Goal: Information Seeking & Learning: Learn about a topic

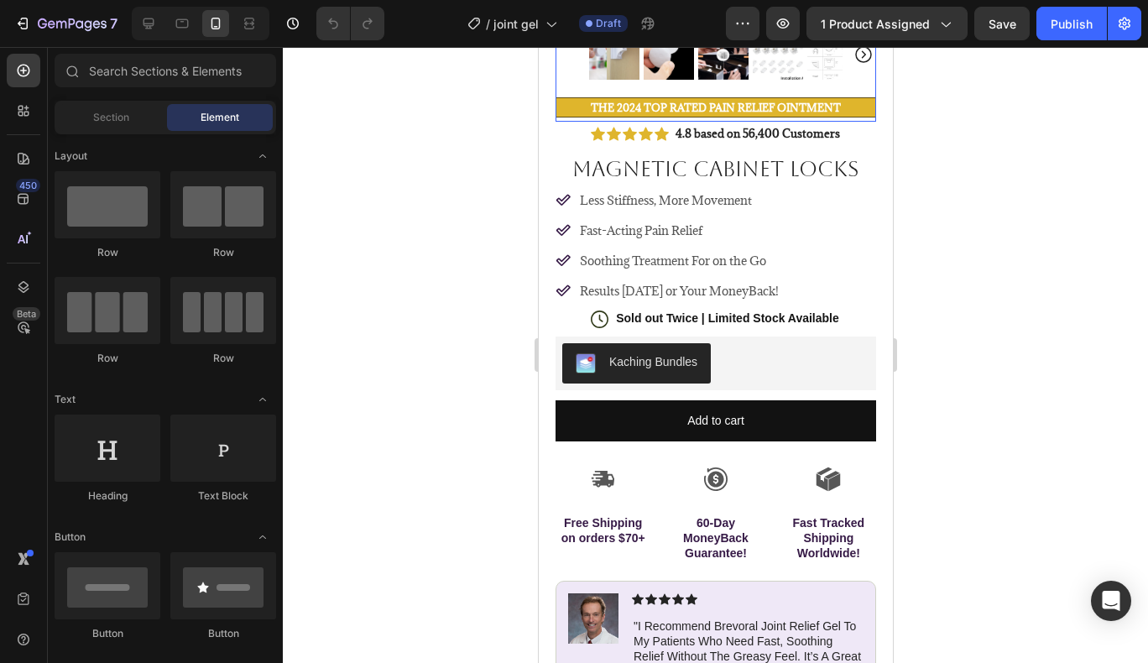
scroll to position [392, 0]
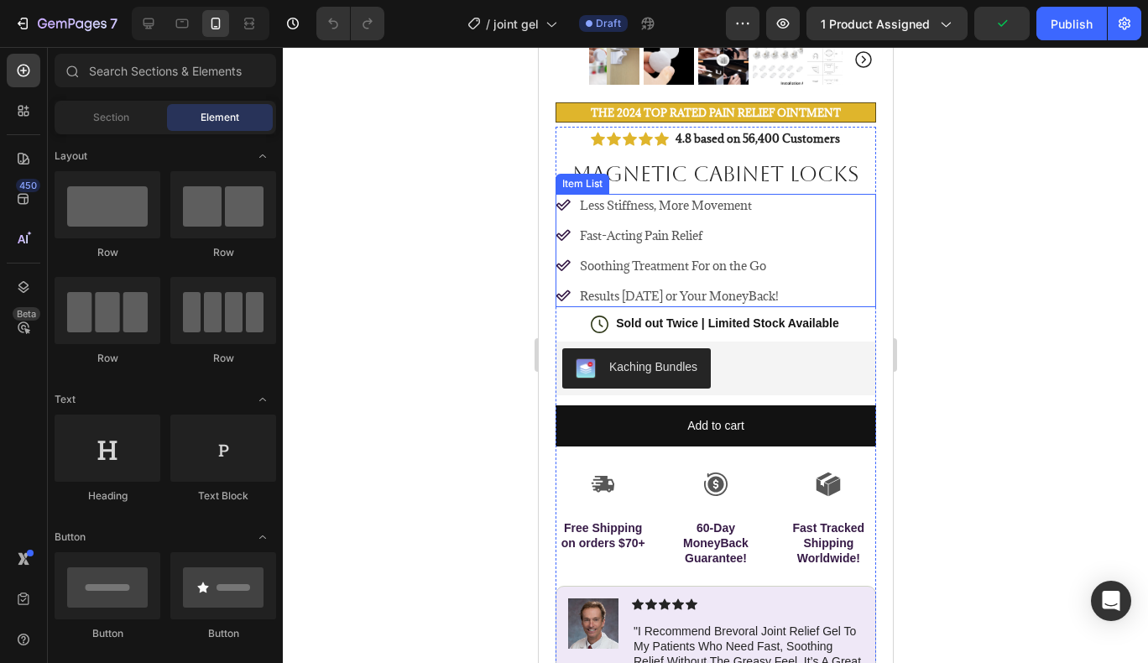
click at [764, 196] on p "Less Stiffness, More Movement" at bounding box center [678, 205] width 199 height 18
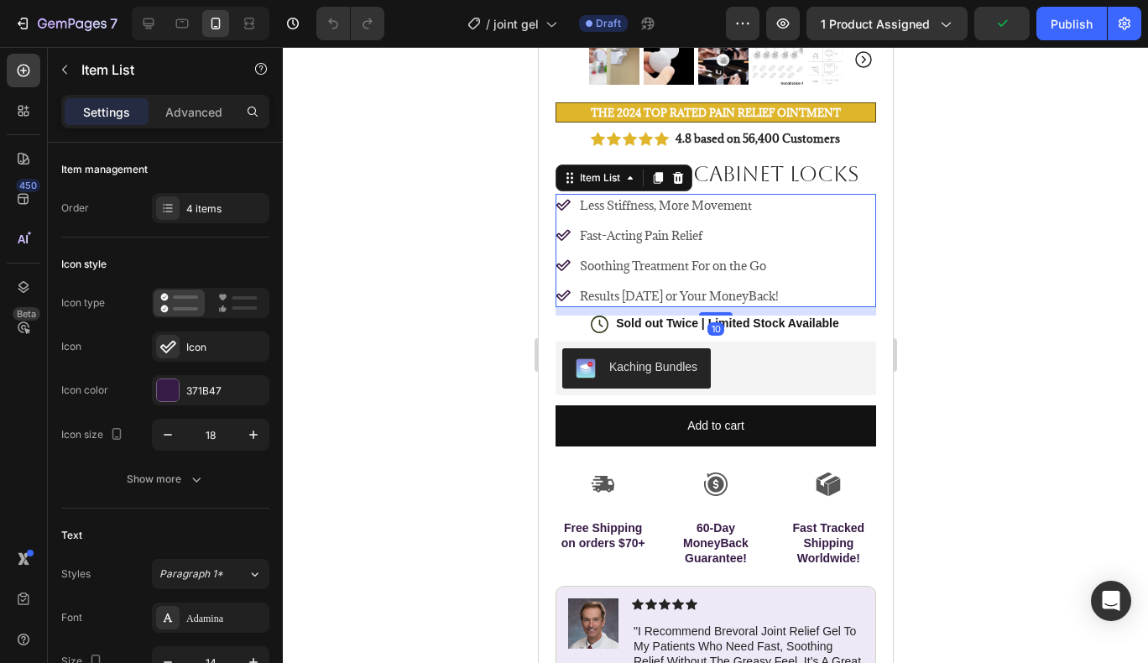
click at [764, 196] on p "Less Stiffness, More Movement" at bounding box center [678, 205] width 199 height 18
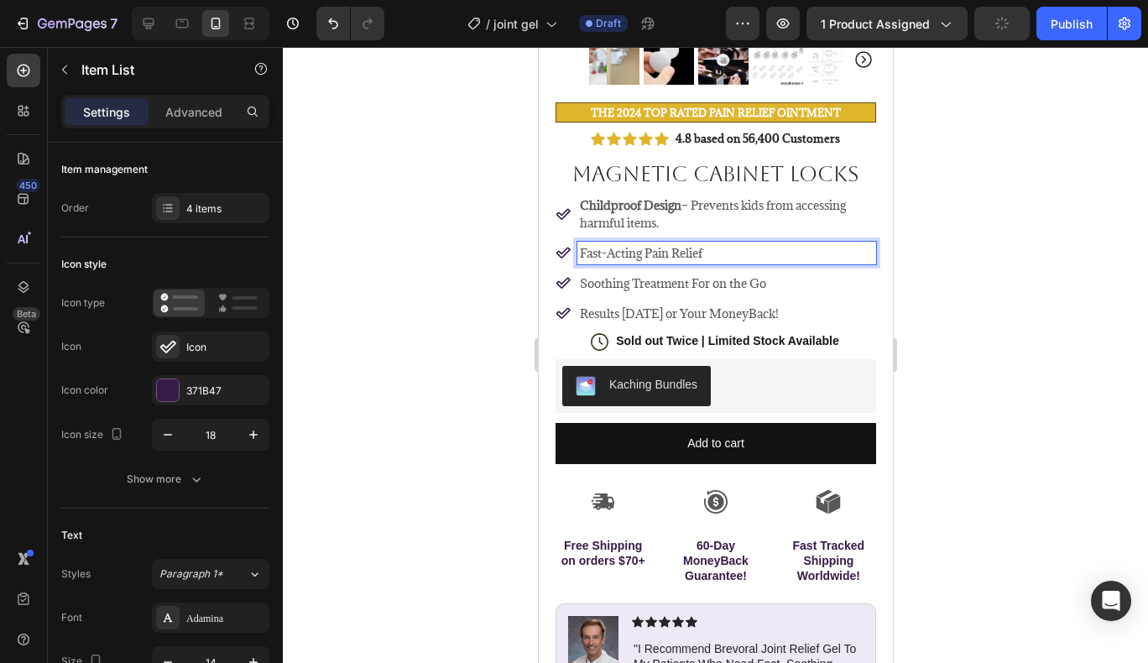
click at [743, 244] on p "Fast-Acting Pain Relief" at bounding box center [726, 253] width 294 height 18
click at [734, 244] on p "Fast-Acting Pain Relief" at bounding box center [726, 253] width 294 height 18
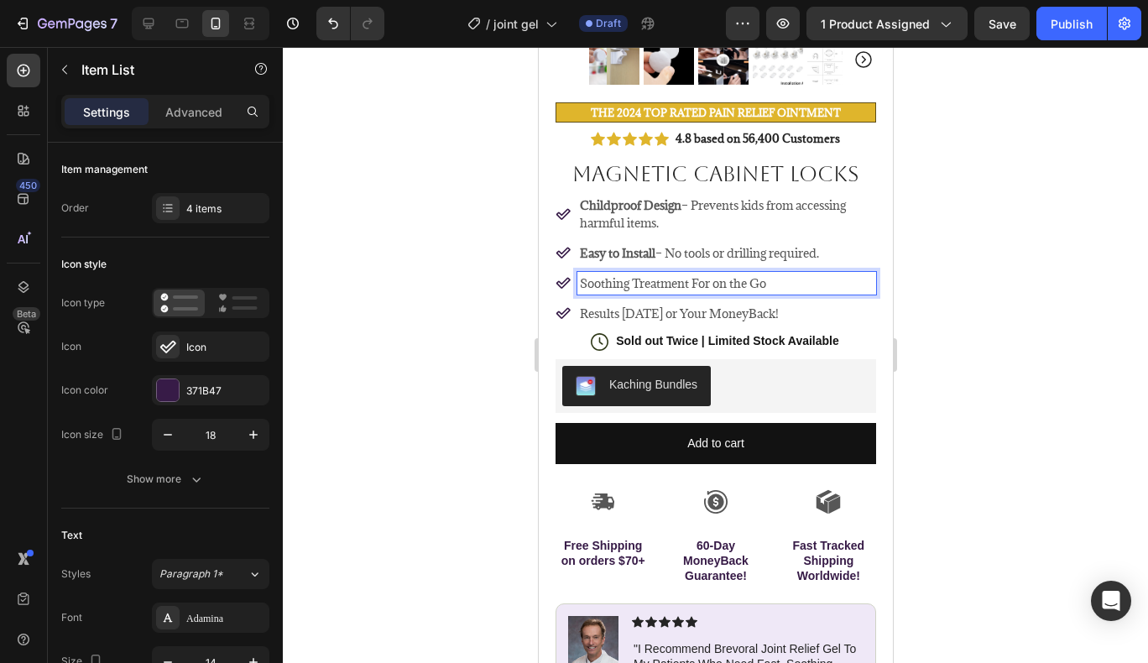
click at [781, 272] on div "Soothing Treatment For on the Go" at bounding box center [725, 283] width 299 height 23
click at [792, 274] on p "Soothing Treatment For on the Go" at bounding box center [726, 283] width 294 height 18
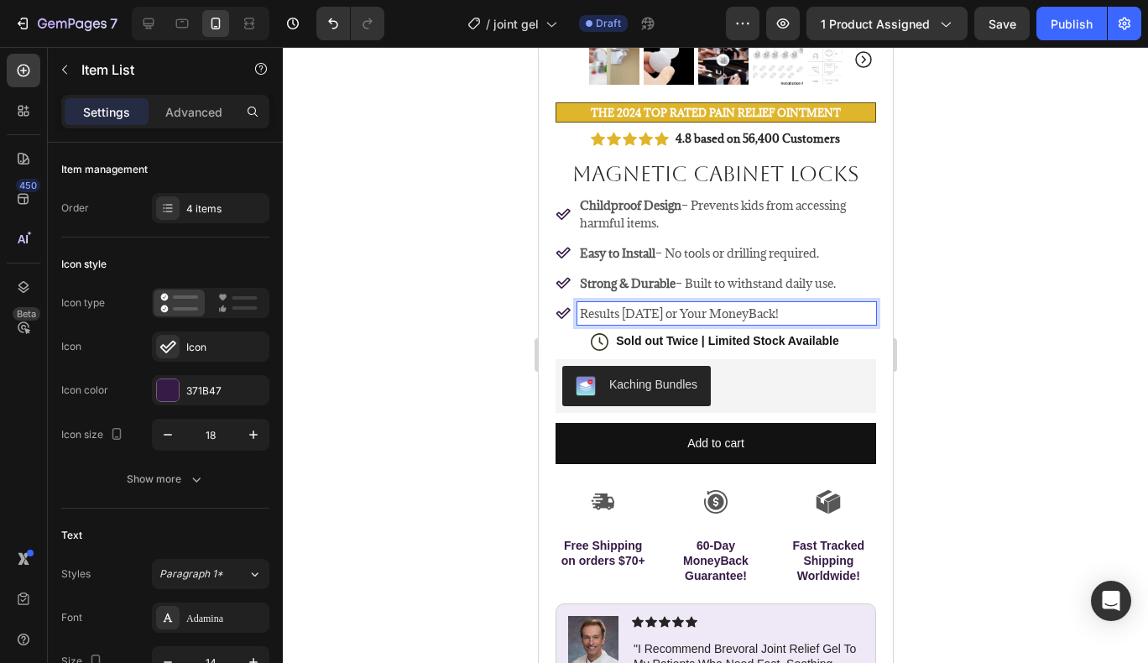
click at [811, 305] on p "Results [DATE] or Your MoneyBack!" at bounding box center [726, 314] width 294 height 18
click at [810, 305] on p "Results [DATE] or Your MoneyBack!" at bounding box center [726, 314] width 294 height 18
click at [559, 245] on icon at bounding box center [562, 252] width 15 height 15
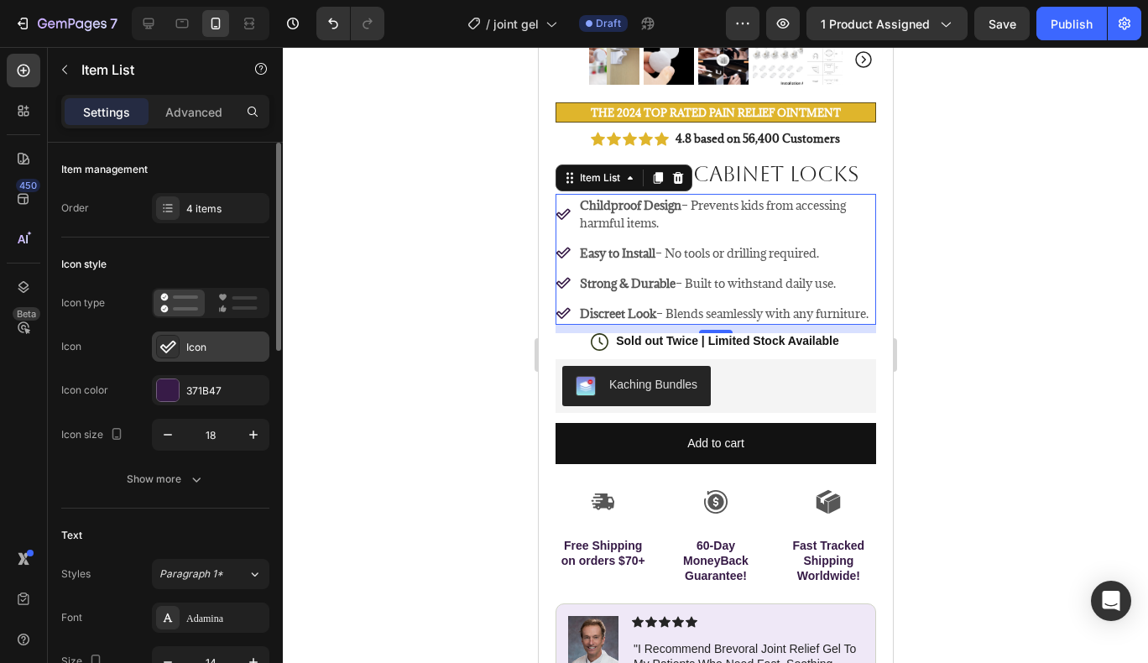
click at [223, 337] on div "Icon" at bounding box center [210, 346] width 117 height 30
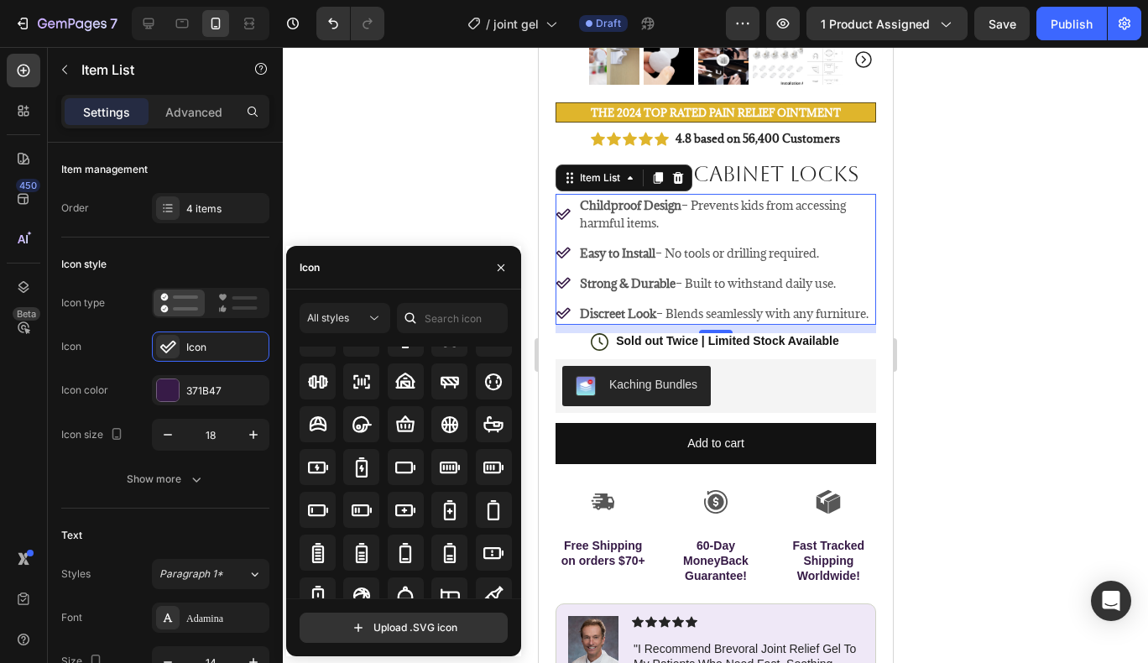
scroll to position [1186, 0]
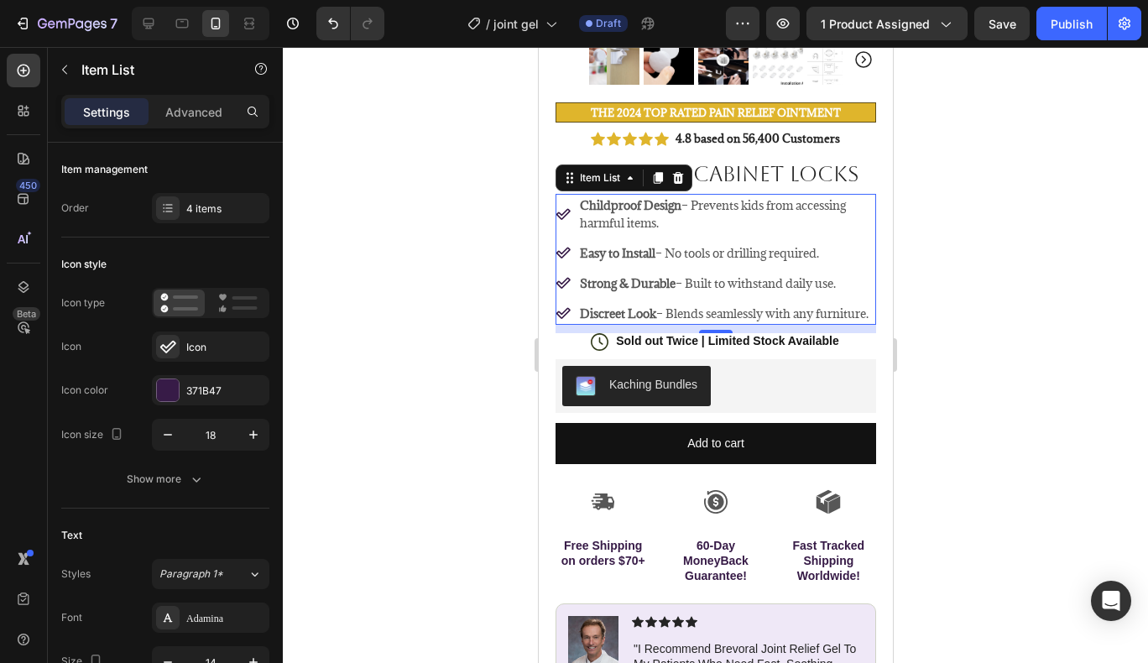
drag, startPoint x: 940, startPoint y: 311, endPoint x: 300, endPoint y: 324, distance: 640.3
click at [940, 311] on div at bounding box center [715, 355] width 865 height 616
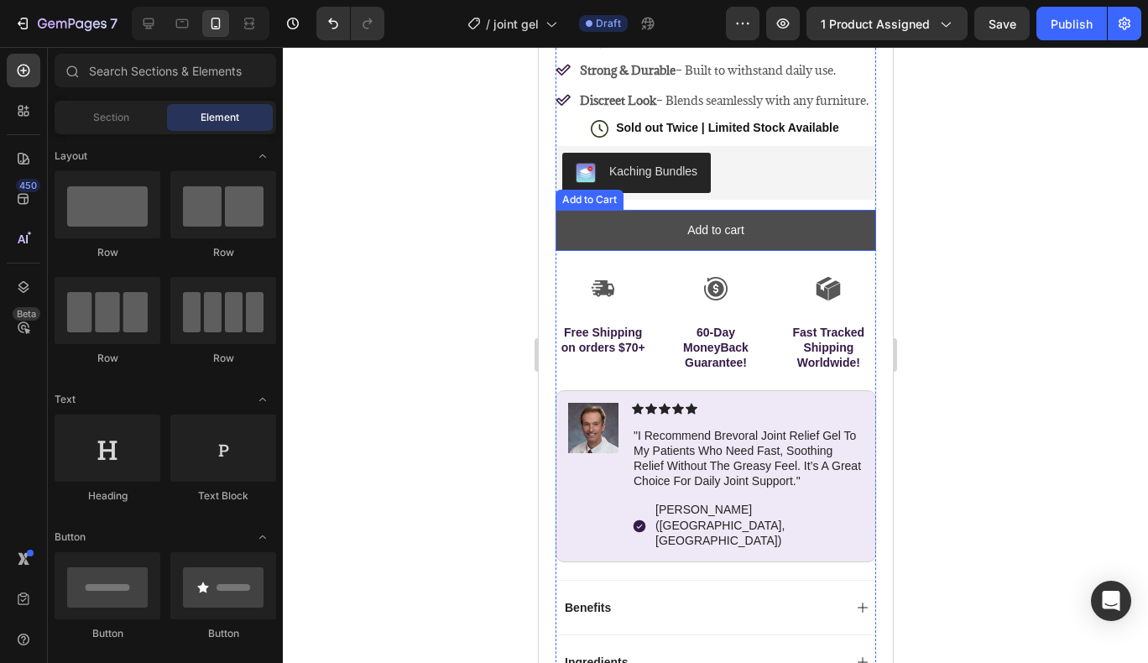
scroll to position [616, 0]
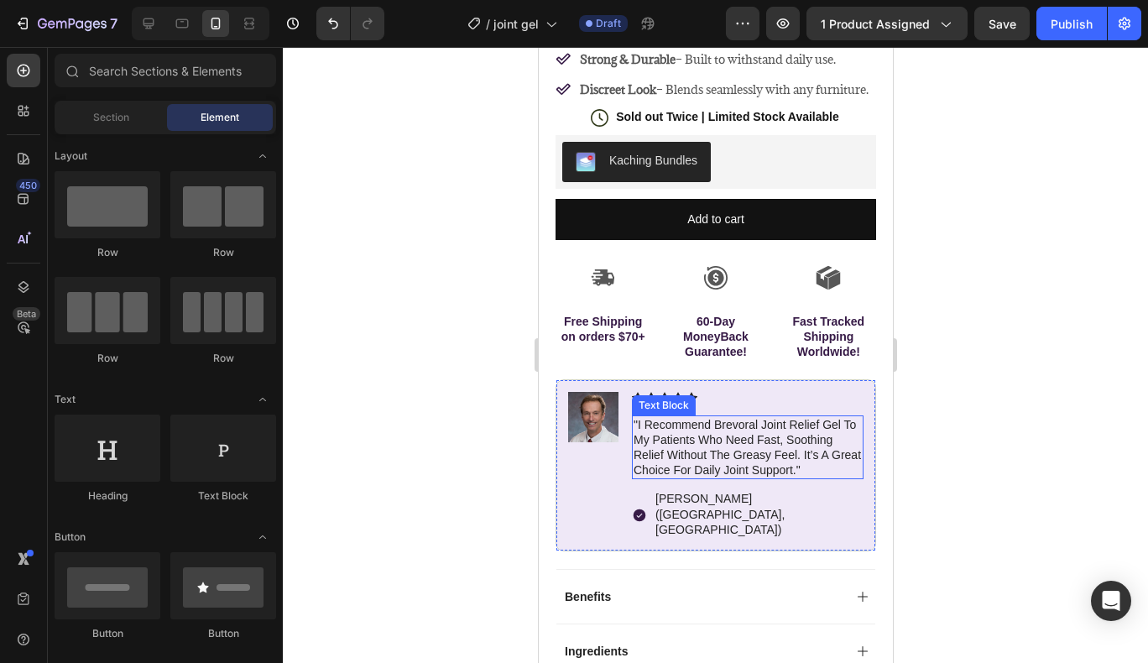
click at [709, 466] on p ""i recommend brevoral joint relief gel to my patients who need fast, soothing r…" at bounding box center [747, 447] width 228 height 61
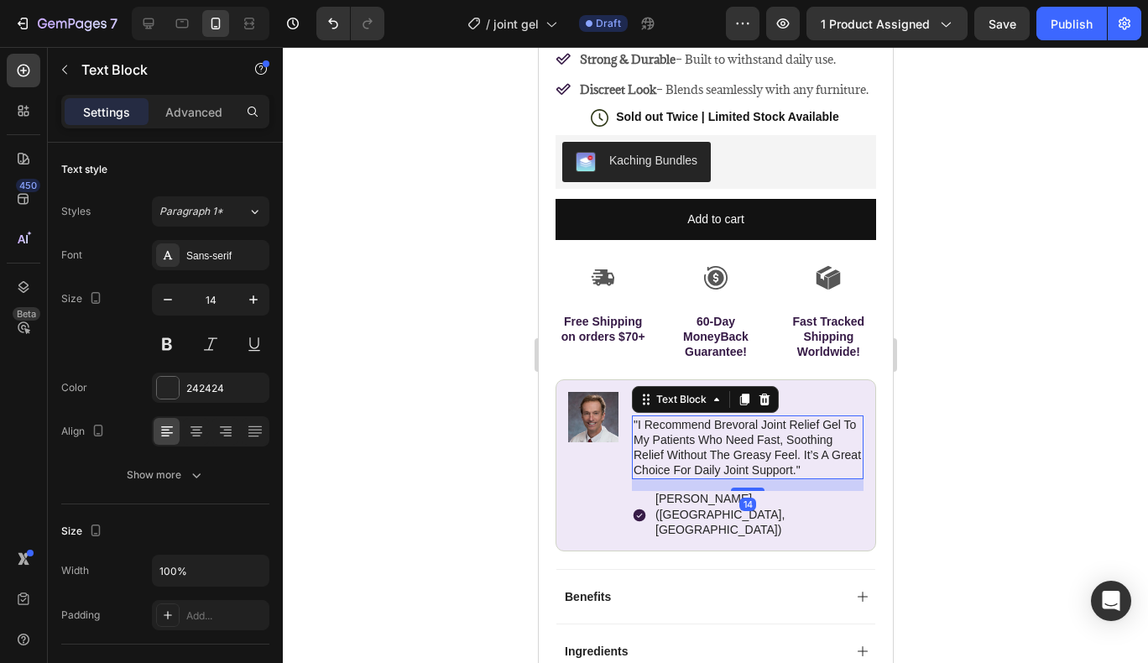
click at [709, 466] on p ""i recommend brevoral joint relief gel to my patients who need fast, soothing r…" at bounding box center [747, 447] width 228 height 61
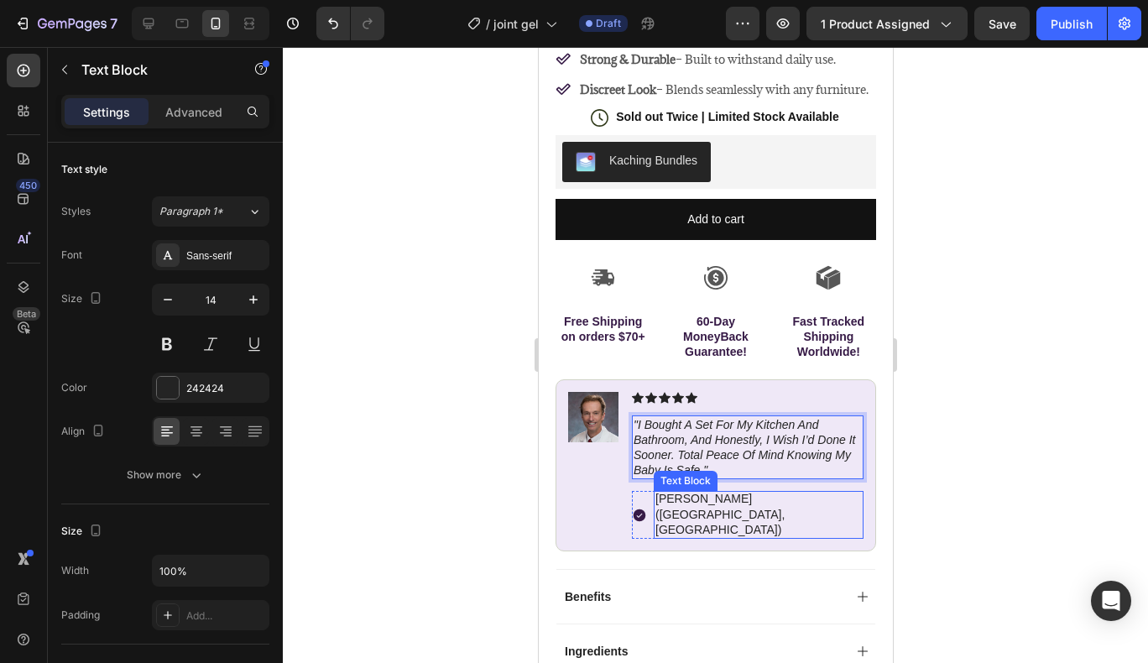
click at [756, 503] on p "[PERSON_NAME] ([GEOGRAPHIC_DATA], [GEOGRAPHIC_DATA])" at bounding box center [757, 514] width 206 height 46
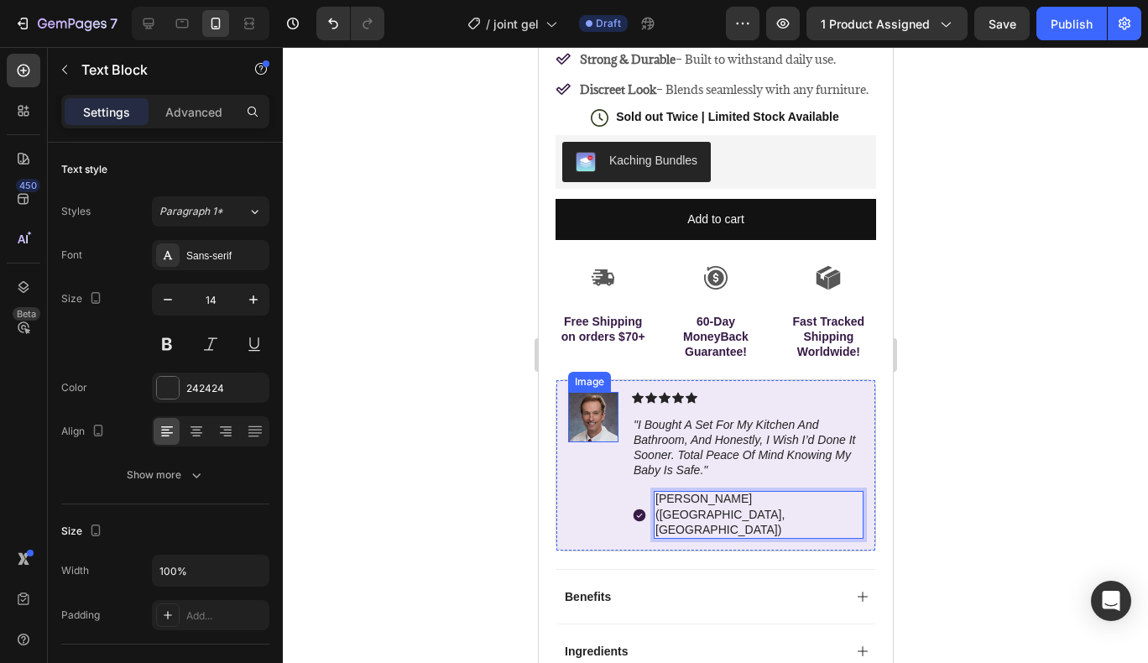
click at [594, 418] on img at bounding box center [592, 417] width 50 height 50
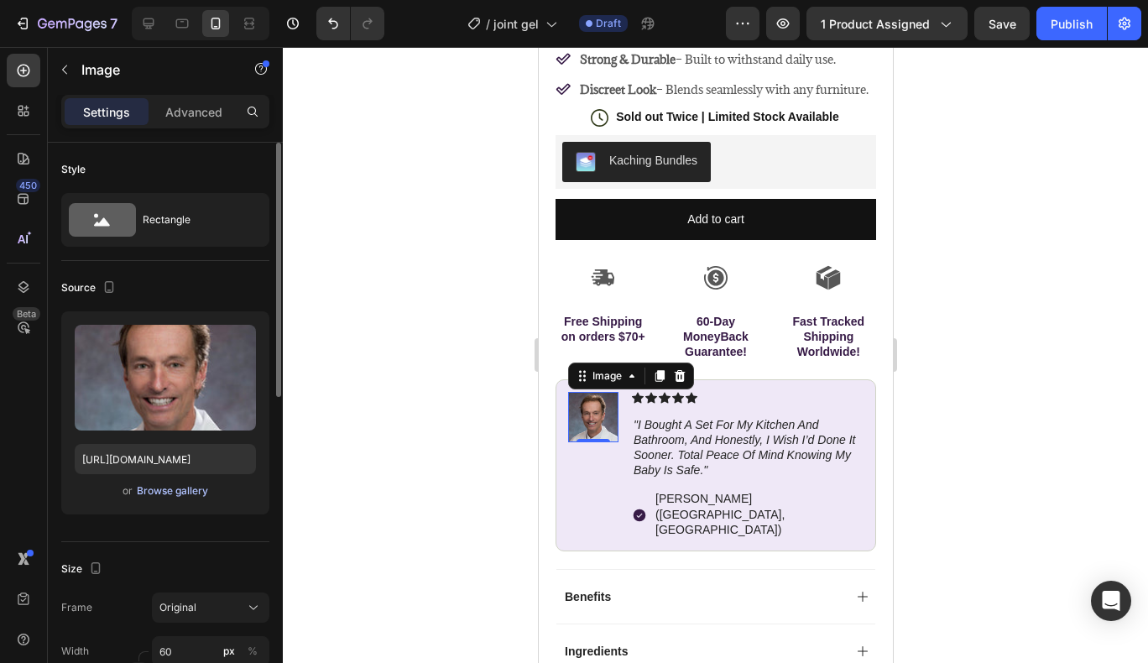
click at [197, 491] on div "Browse gallery" at bounding box center [172, 490] width 71 height 15
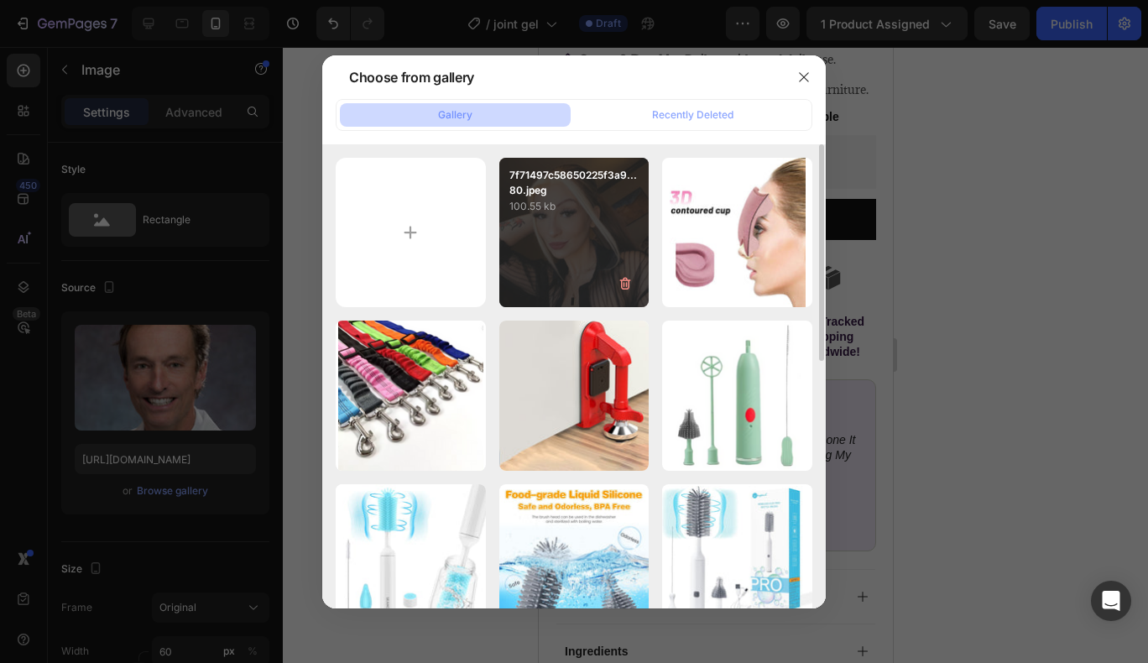
click at [569, 253] on div "7f71497c58650225f3a9...80.jpeg 100.55 kb" at bounding box center [574, 233] width 150 height 150
type input "[URL][DOMAIN_NAME]"
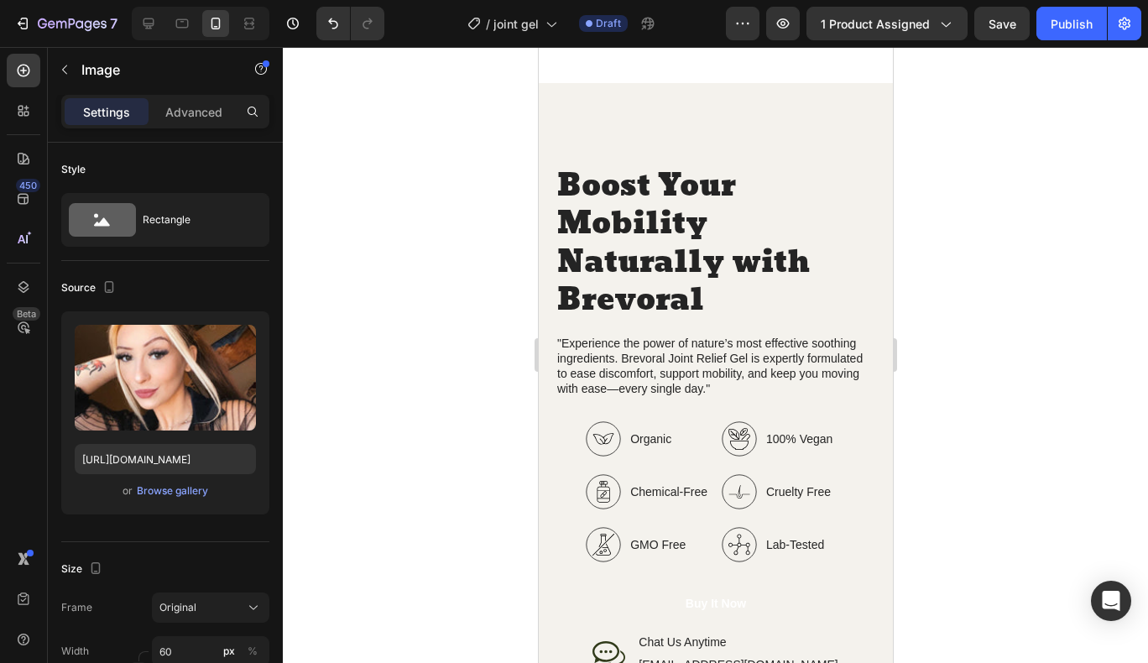
scroll to position [1610, 0]
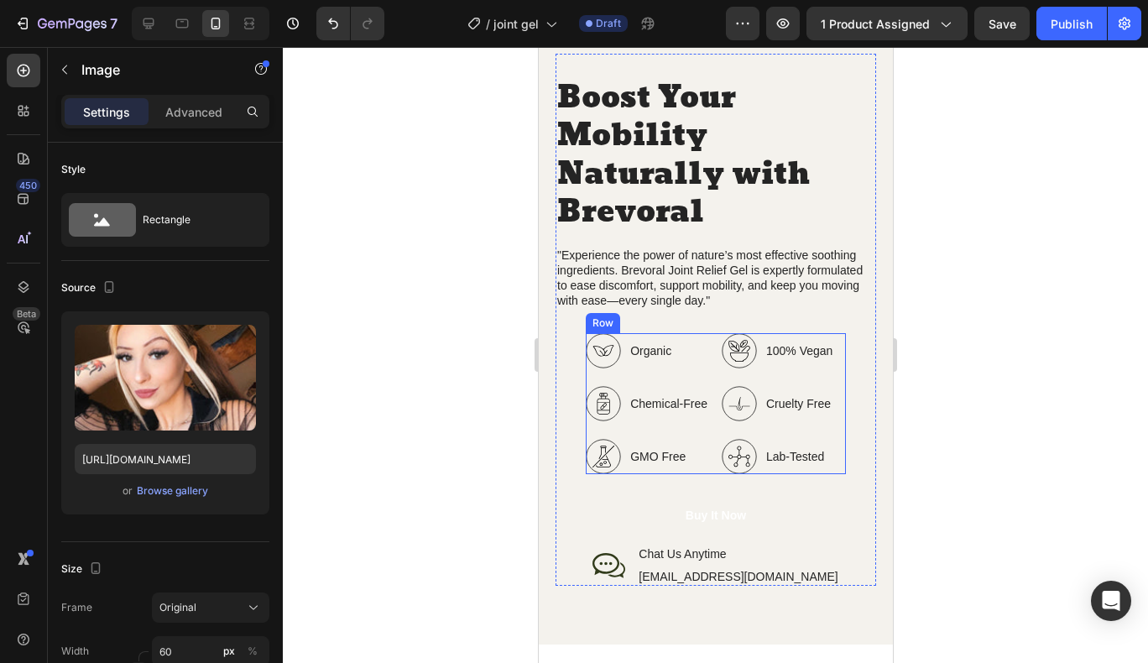
click at [707, 408] on div "Organic Chemical-Free GMO Free Item List 100% Vegan Cruelty Free Lab-Tested Ite…" at bounding box center [715, 403] width 260 height 141
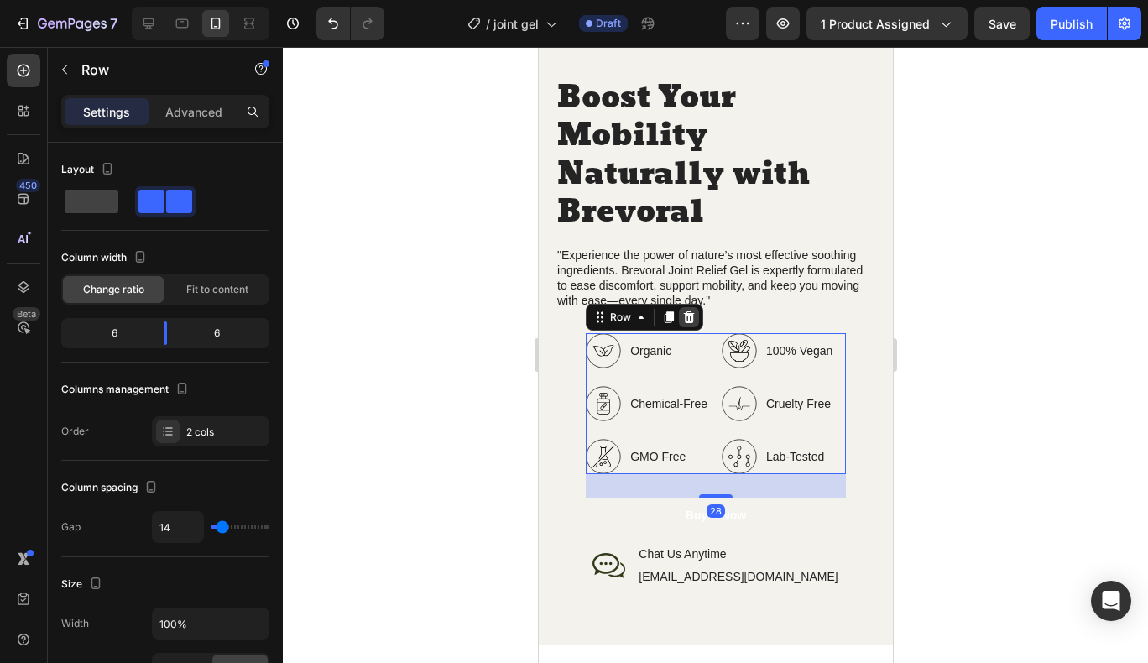
click at [683, 315] on icon at bounding box center [688, 317] width 11 height 12
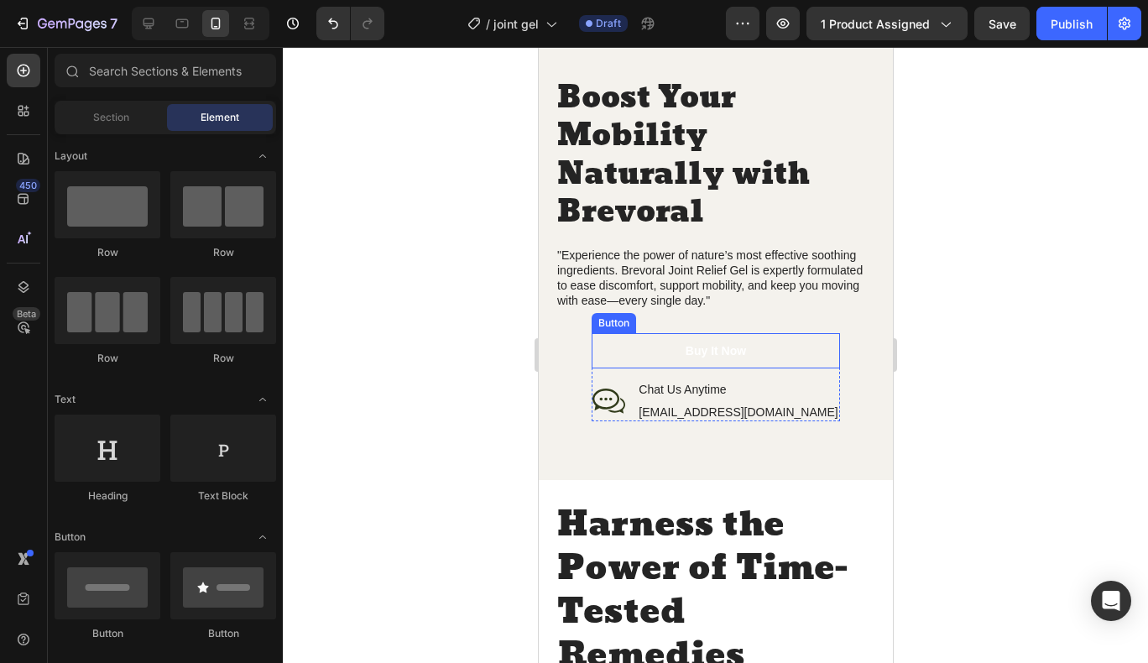
click at [760, 349] on button "Buy It Now" at bounding box center [715, 350] width 248 height 35
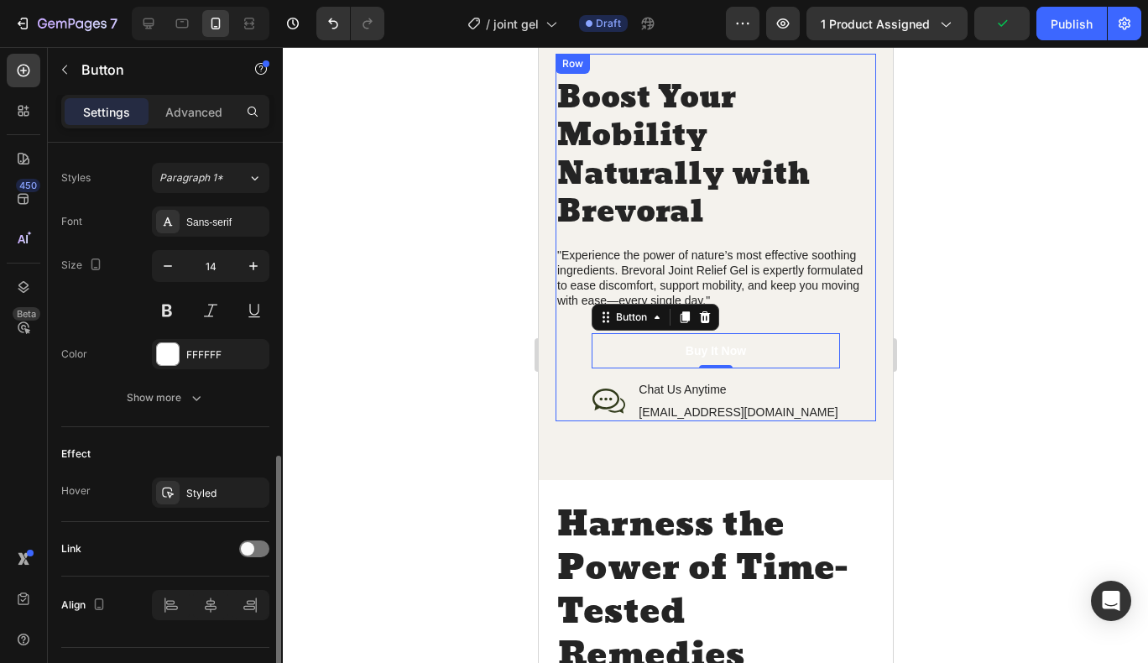
scroll to position [635, 0]
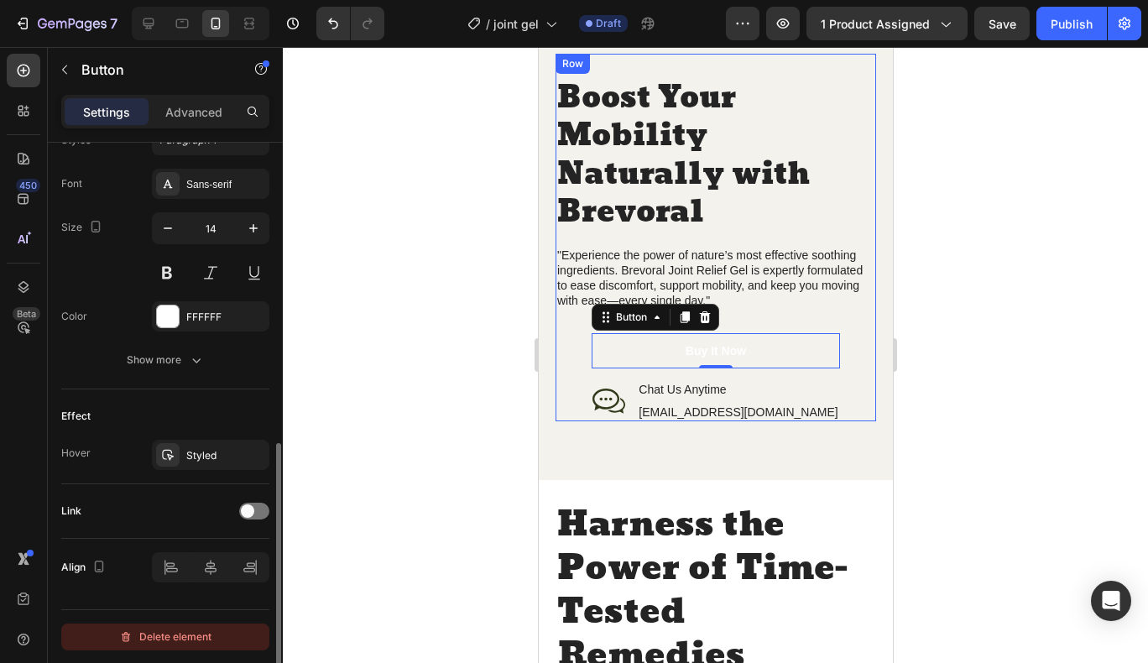
click at [157, 642] on div "Delete element" at bounding box center [165, 637] width 92 height 20
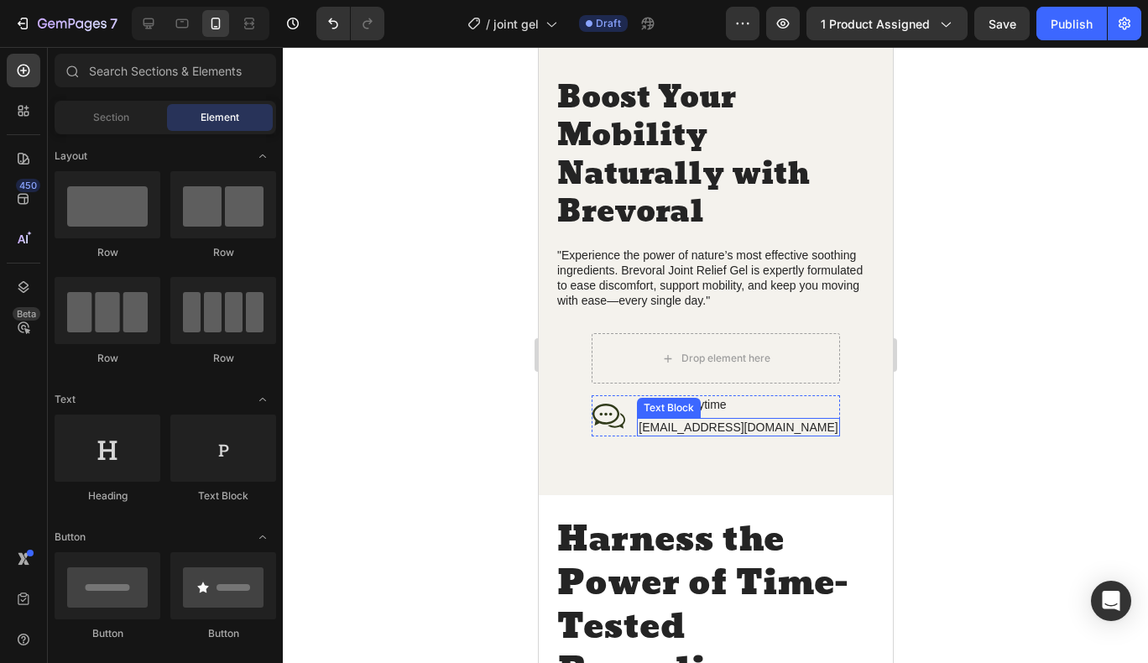
click at [755, 430] on p "[EMAIL_ADDRESS][DOMAIN_NAME]" at bounding box center [737, 427] width 199 height 15
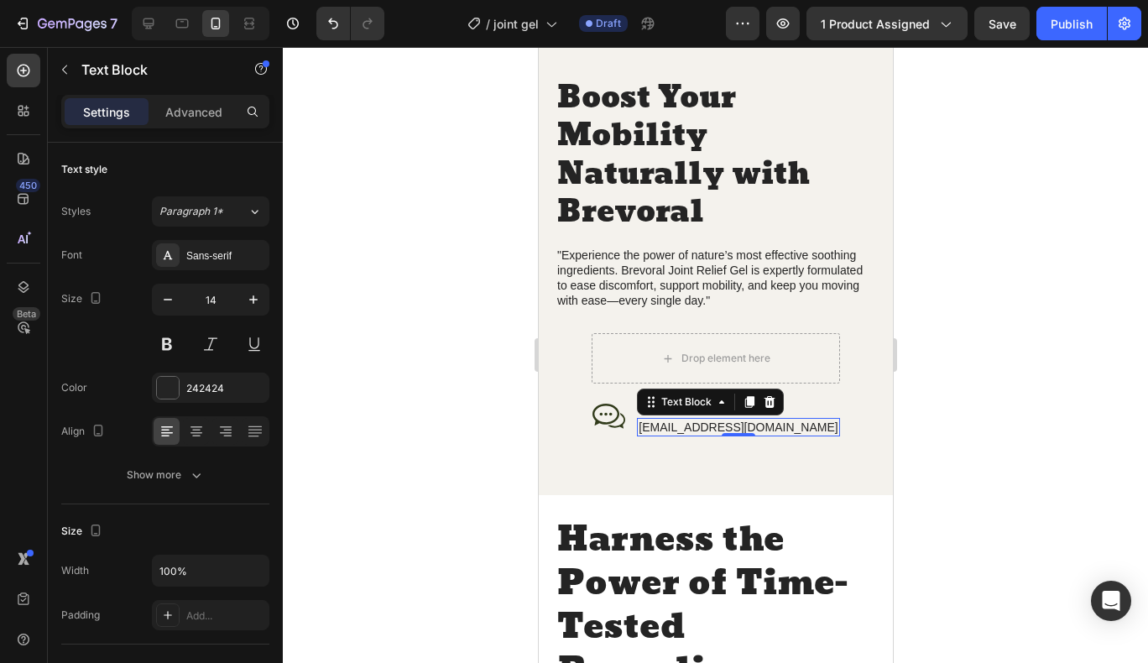
click at [755, 430] on p "[EMAIL_ADDRESS][DOMAIN_NAME]" at bounding box center [737, 427] width 199 height 15
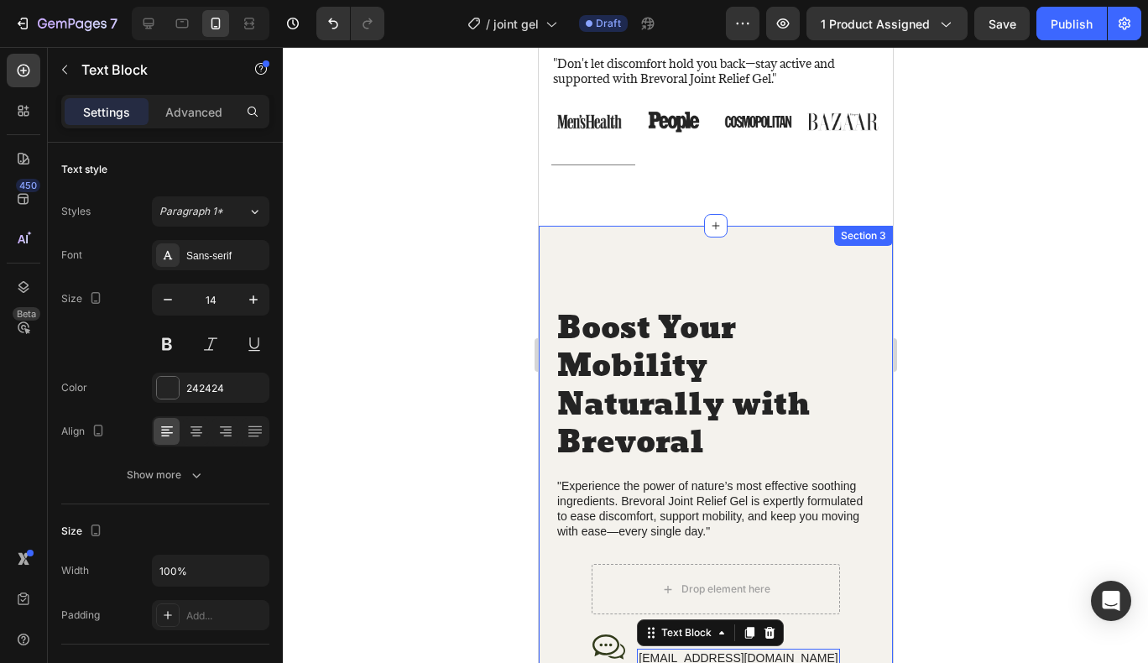
scroll to position [1379, 0]
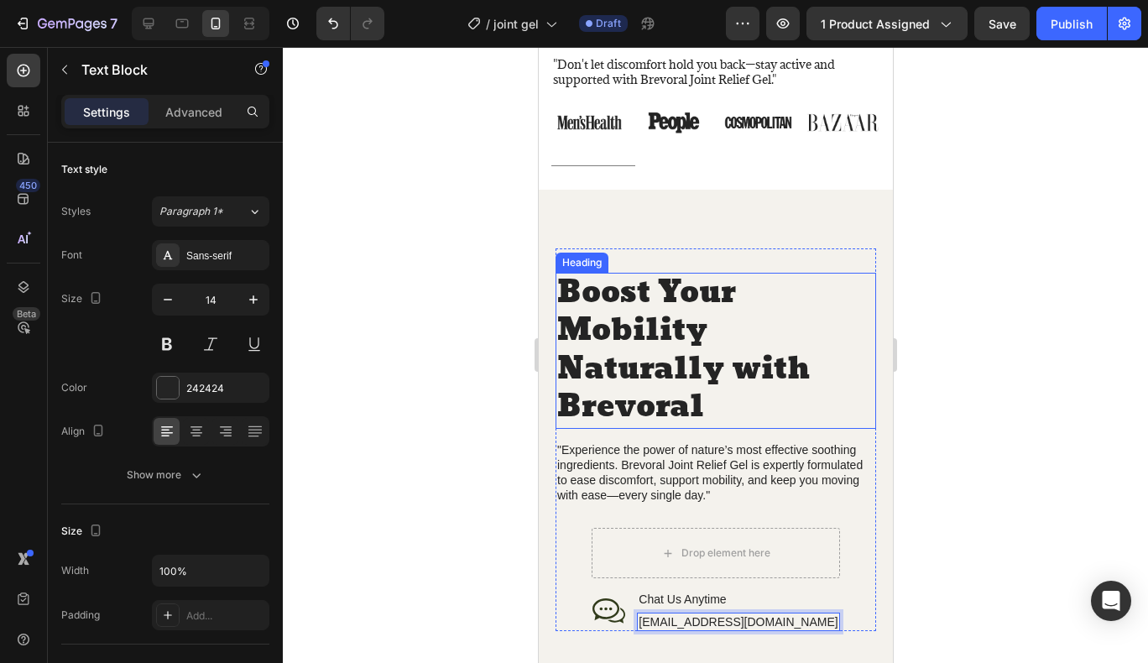
click at [721, 360] on h2 "Boost Your Mobility Naturally with Brevoral" at bounding box center [715, 351] width 321 height 156
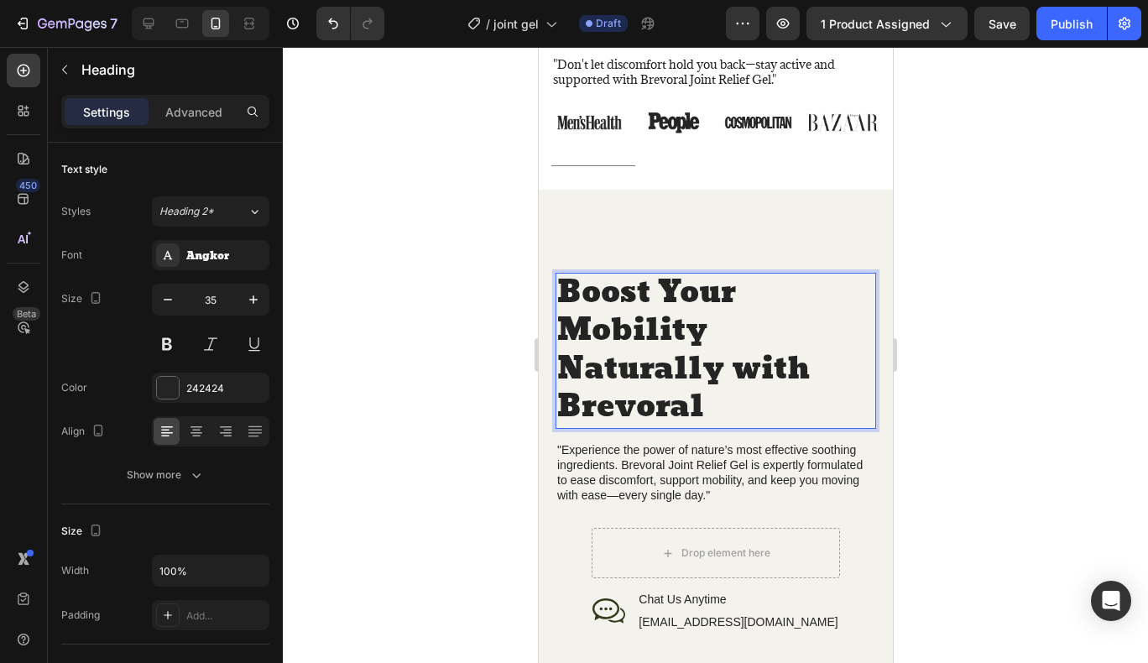
click at [721, 360] on p "Boost Your Mobility Naturally with Brevoral" at bounding box center [714, 350] width 317 height 153
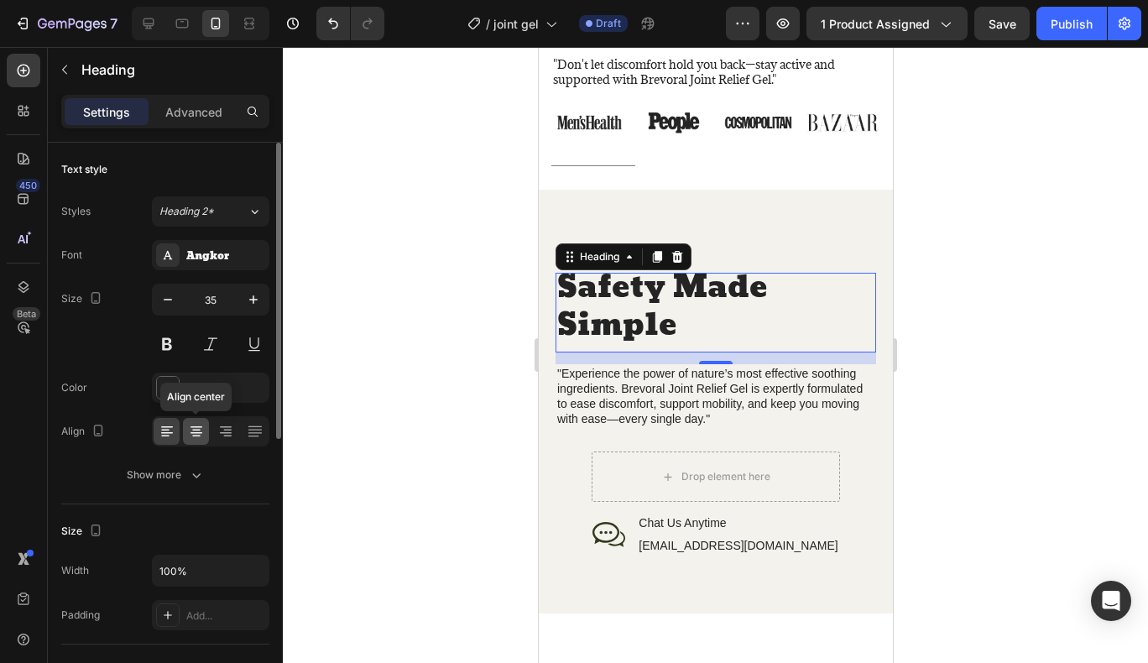
click at [195, 430] on icon at bounding box center [196, 431] width 8 height 2
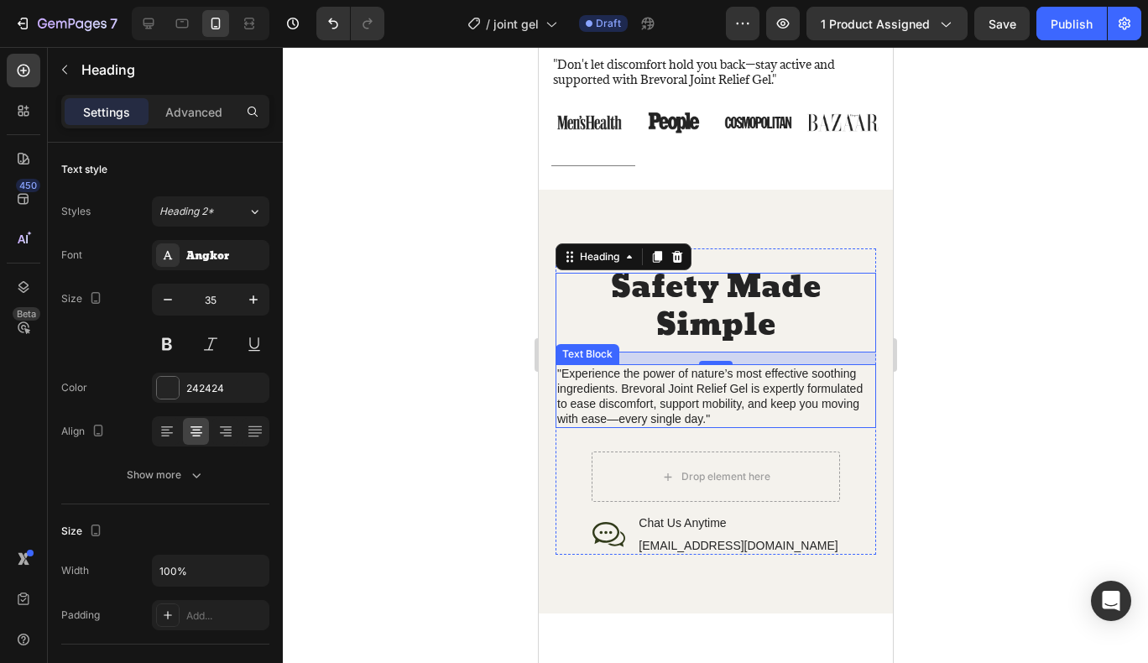
click at [776, 427] on p ""Experience the power of nature’s most effective soothing ingredients. Brevoral…" at bounding box center [714, 396] width 317 height 61
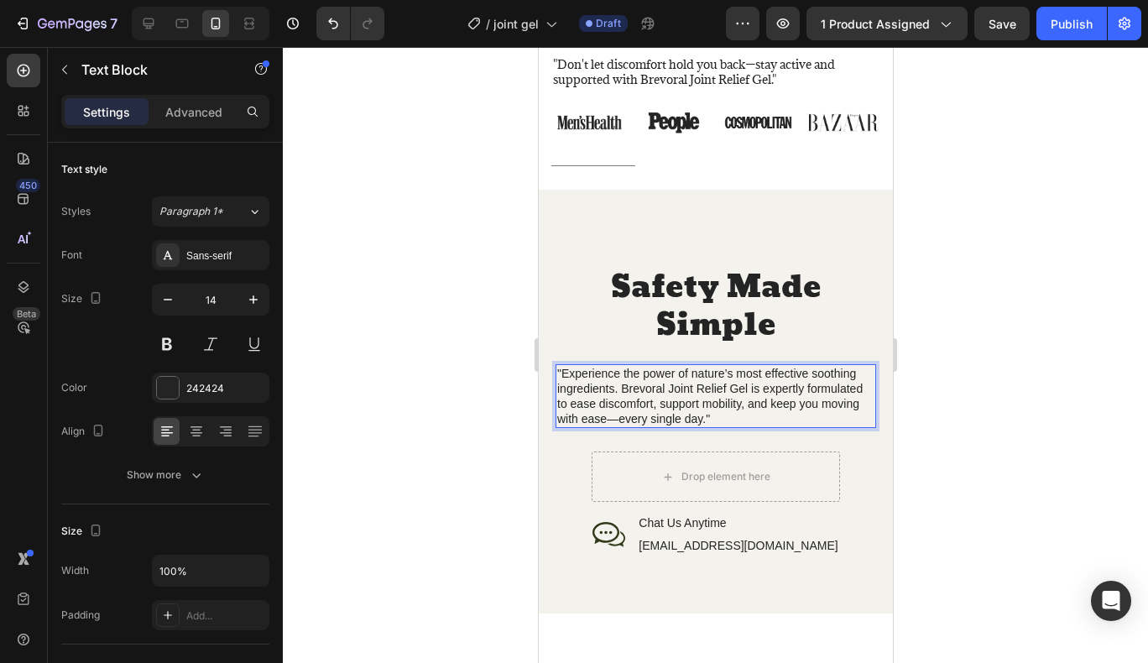
click at [757, 427] on p ""Experience the power of nature’s most effective soothing ingredients. Brevoral…" at bounding box center [714, 396] width 317 height 61
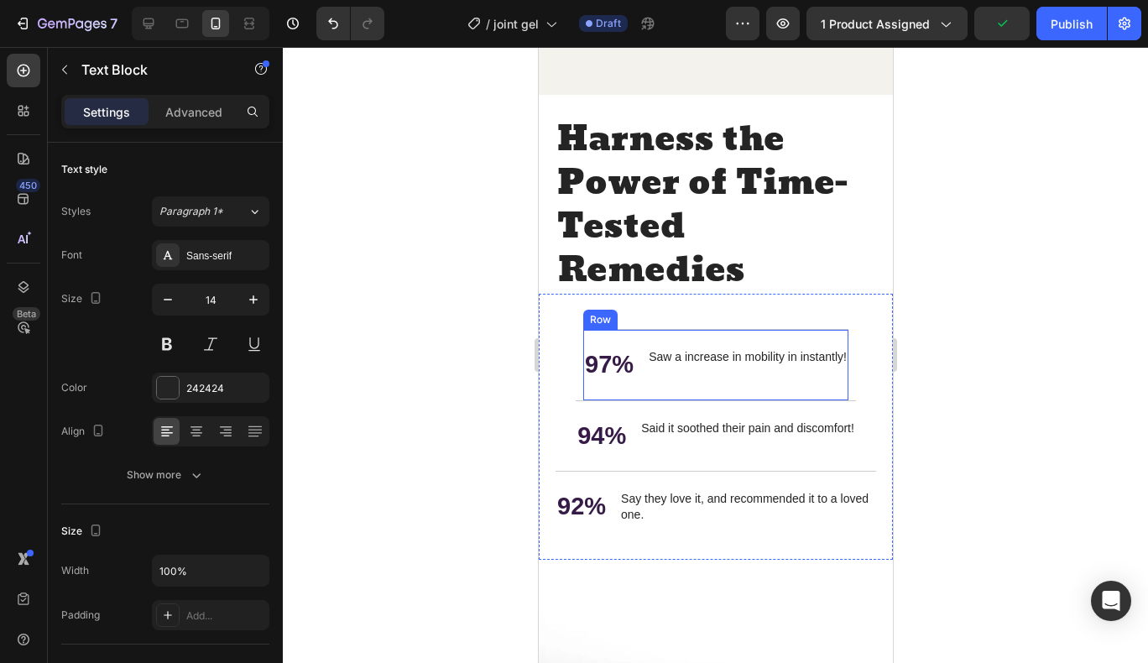
scroll to position [1855, 0]
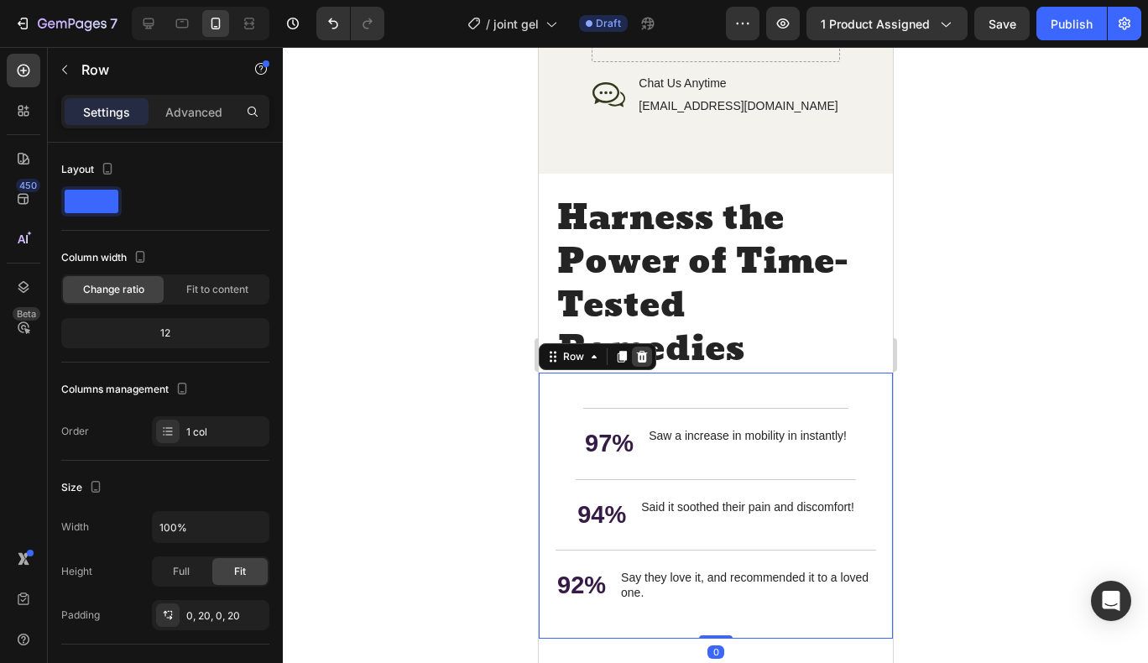
click at [649, 367] on div at bounding box center [641, 357] width 20 height 20
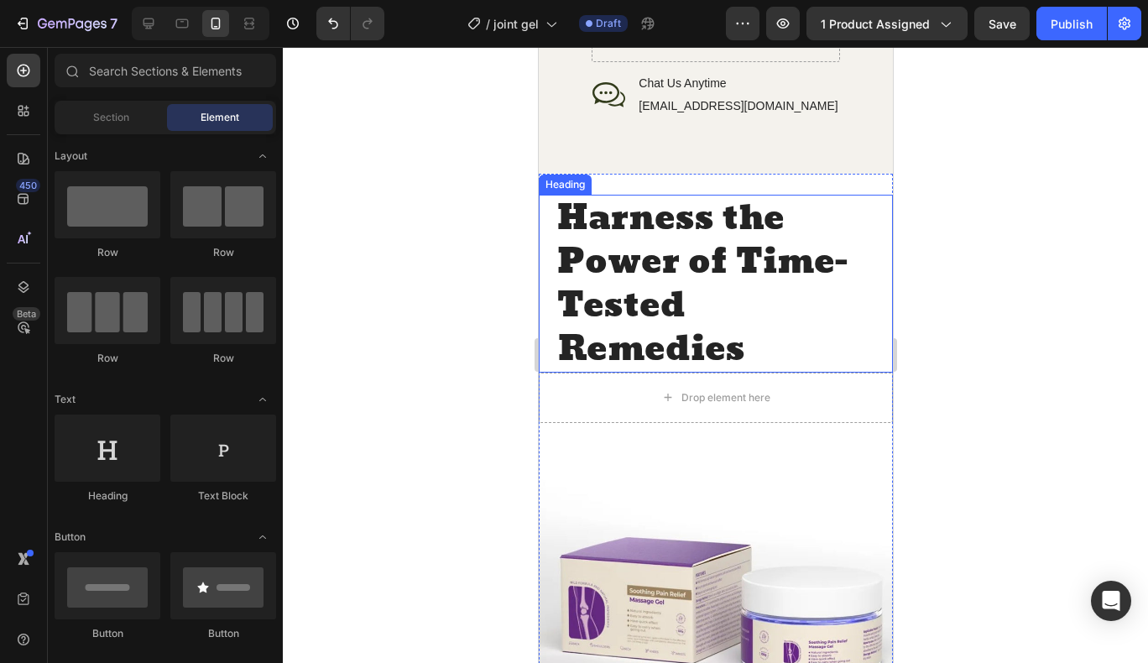
click at [828, 312] on h2 "Harness the Power of Time-Tested Remedies" at bounding box center [715, 284] width 321 height 178
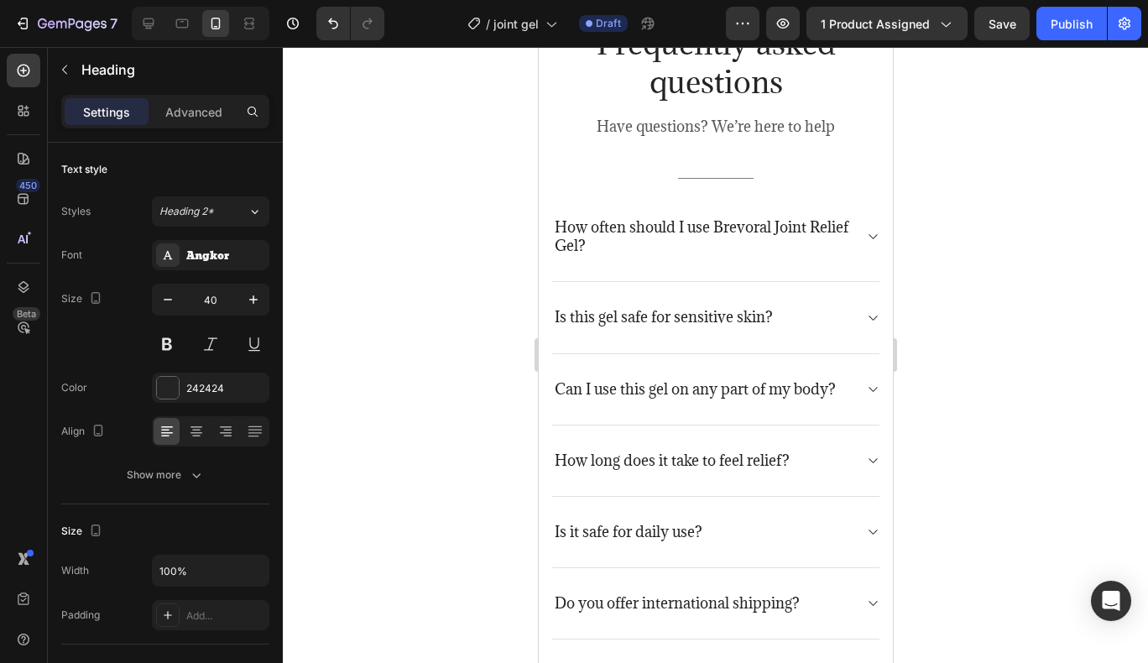
scroll to position [3451, 0]
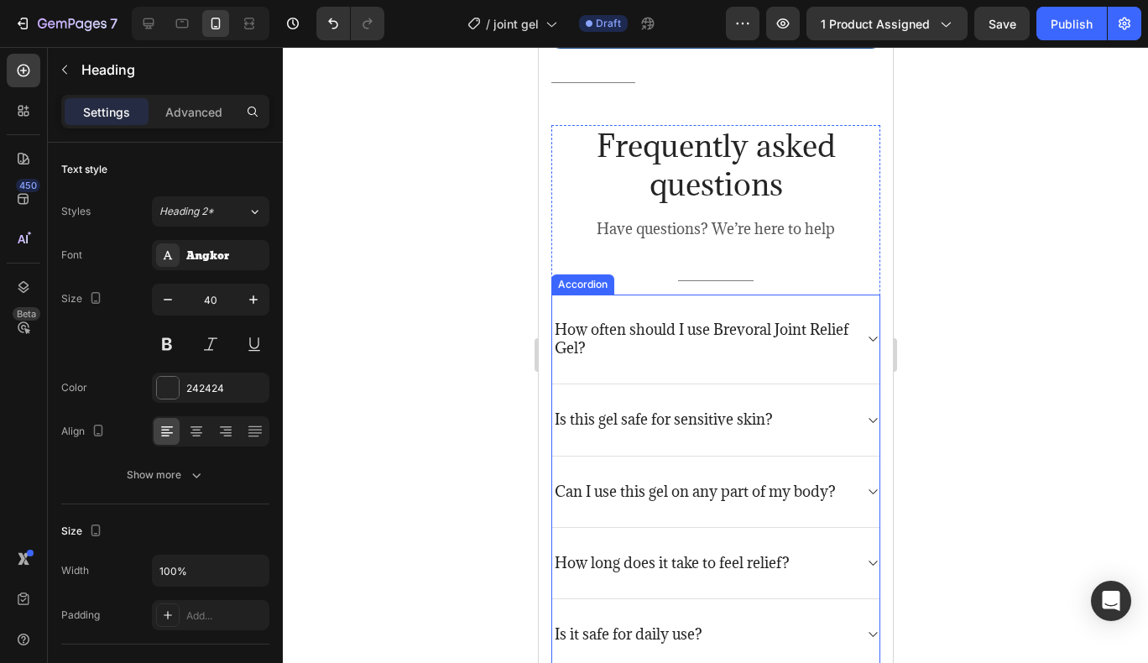
click at [754, 338] on p "How often should I use Brevoral Joint Relief Gel?" at bounding box center [701, 339] width 295 height 37
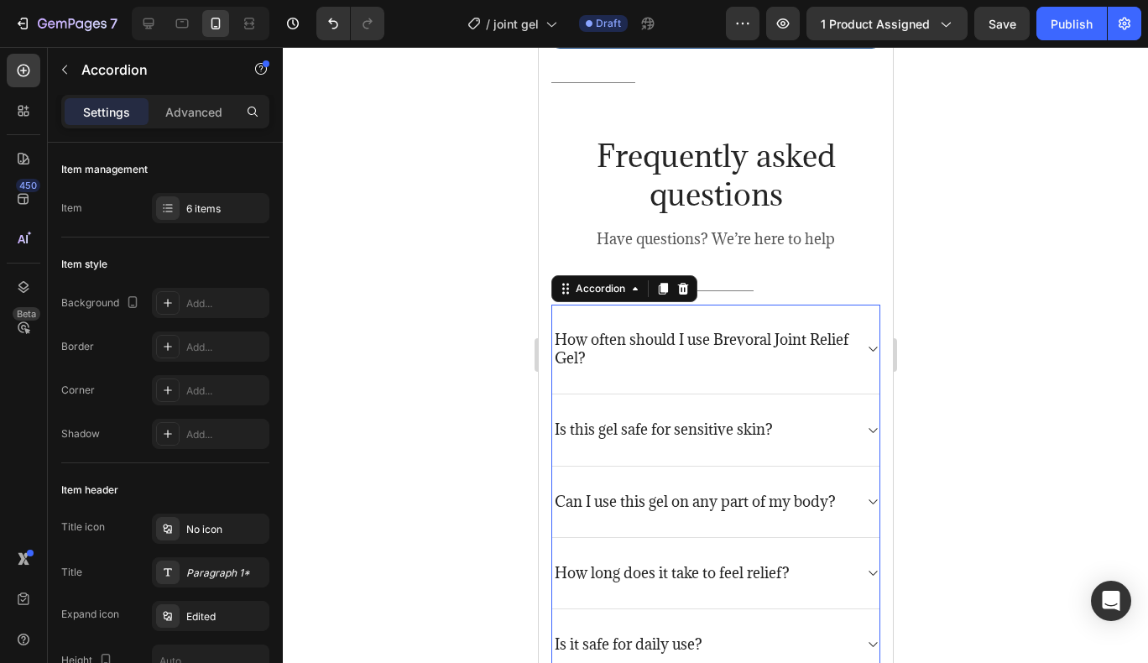
click at [634, 339] on p "How often should I use Brevoral Joint Relief Gel?" at bounding box center [701, 349] width 295 height 37
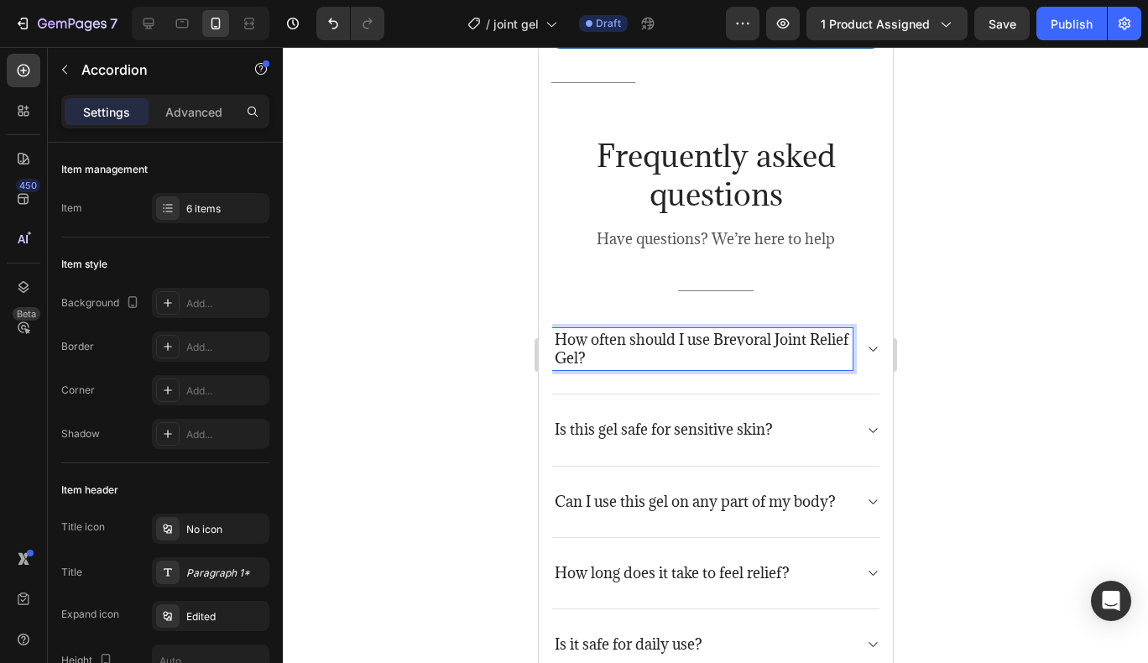
click at [635, 345] on p "How often should I use Brevoral Joint Relief Gel?" at bounding box center [701, 349] width 295 height 37
click at [649, 345] on p "How often should I use Brevoral Joint Relief Gel?" at bounding box center [701, 349] width 295 height 37
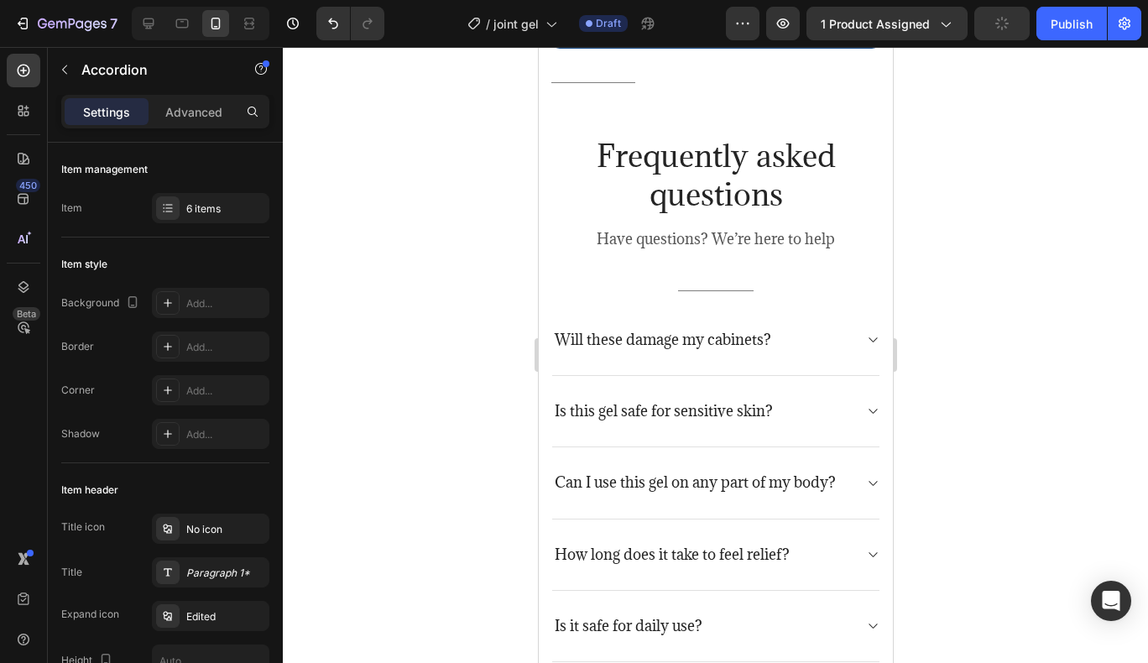
click at [833, 343] on div "Will these damage my cabinets?" at bounding box center [714, 340] width 327 height 71
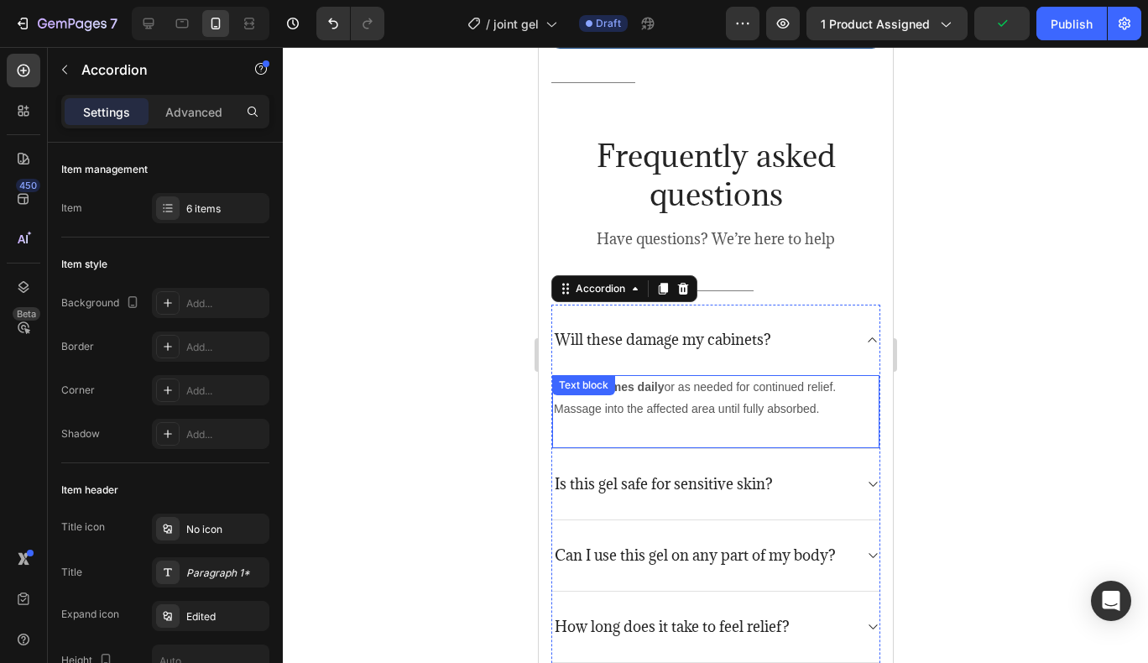
click at [753, 400] on p "Apply 3-4 times daily or as needed for continued relief. Massage into the affec…" at bounding box center [715, 398] width 324 height 42
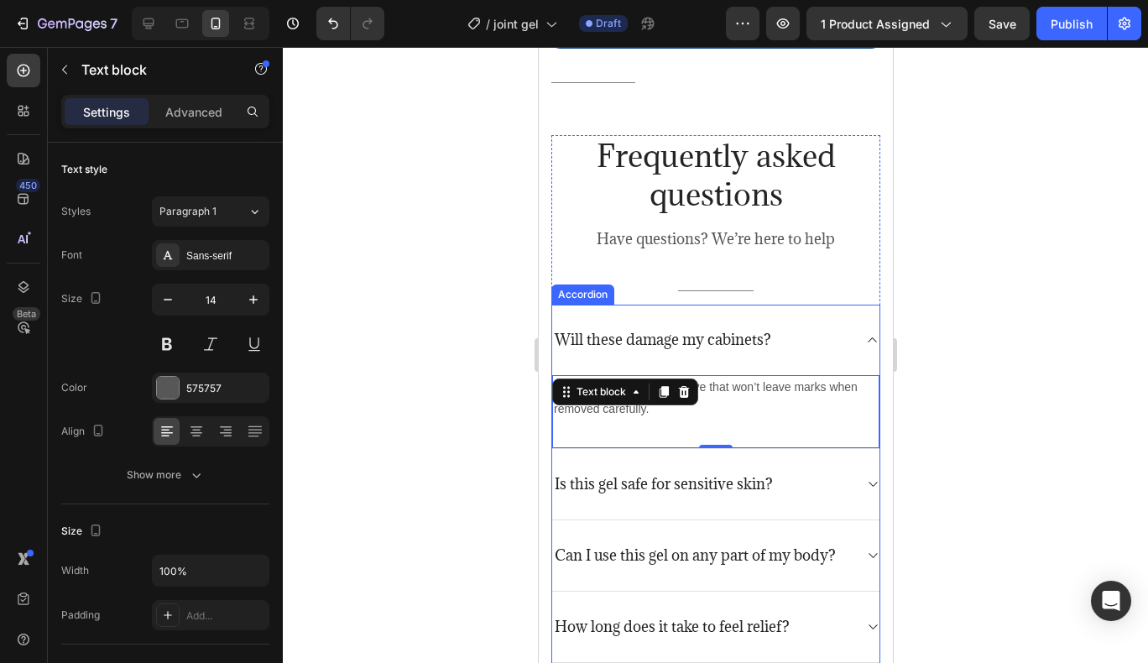
click at [742, 482] on p "Is this gel safe for sensitive skin?" at bounding box center [663, 484] width 218 height 18
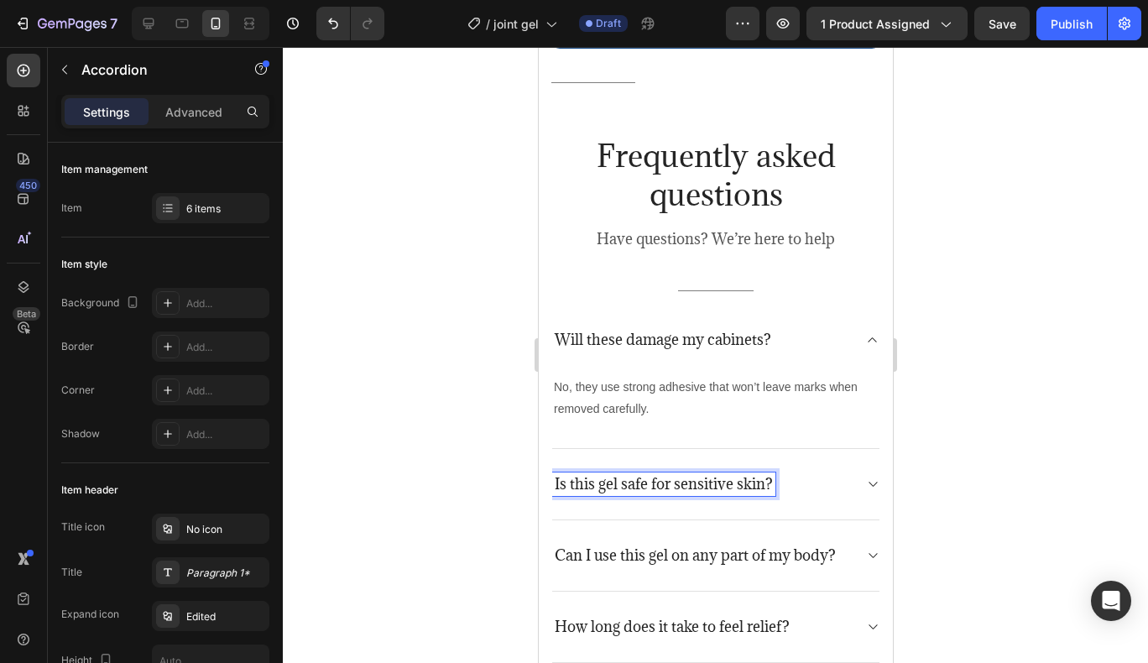
click at [756, 475] on p "Is this gel safe for sensitive skin?" at bounding box center [663, 484] width 218 height 18
click at [844, 467] on div "Can they be used on all cabinet types?" at bounding box center [714, 484] width 327 height 71
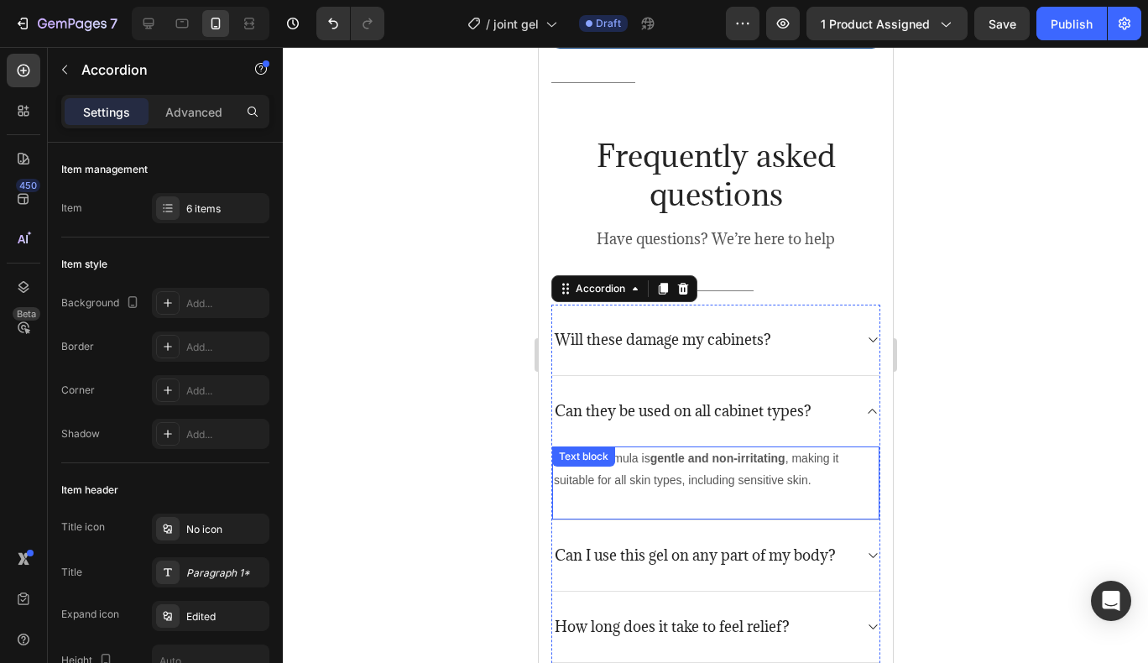
click at [814, 475] on p "Yes, the formula is gentle and non-irritating , making it suitable for all skin…" at bounding box center [715, 469] width 324 height 42
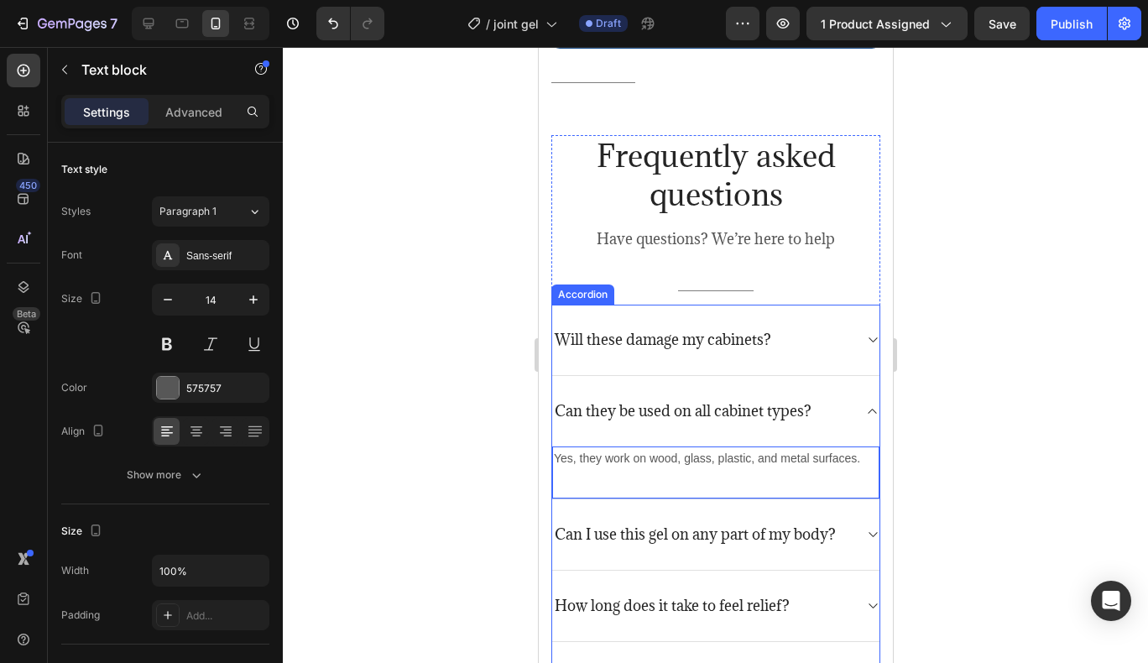
click at [791, 532] on p "Can I use this gel on any part of my body?" at bounding box center [694, 534] width 281 height 18
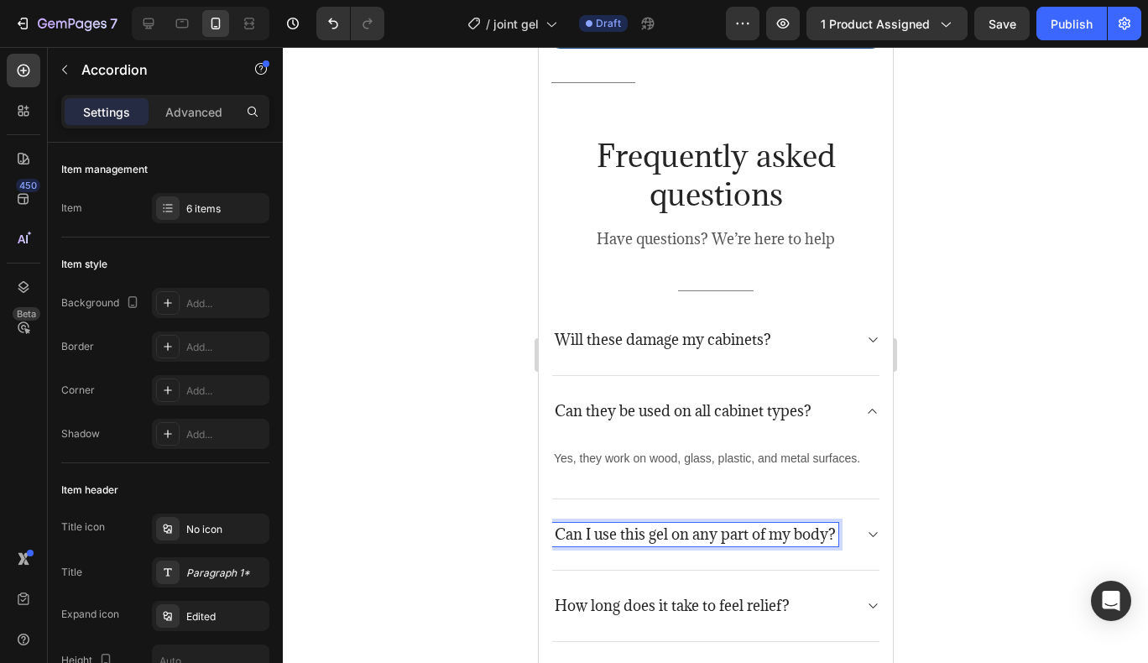
click at [757, 531] on p "Can I use this gel on any part of my body?" at bounding box center [694, 534] width 281 height 18
click at [847, 523] on div "Are they reusable?" at bounding box center [714, 534] width 327 height 71
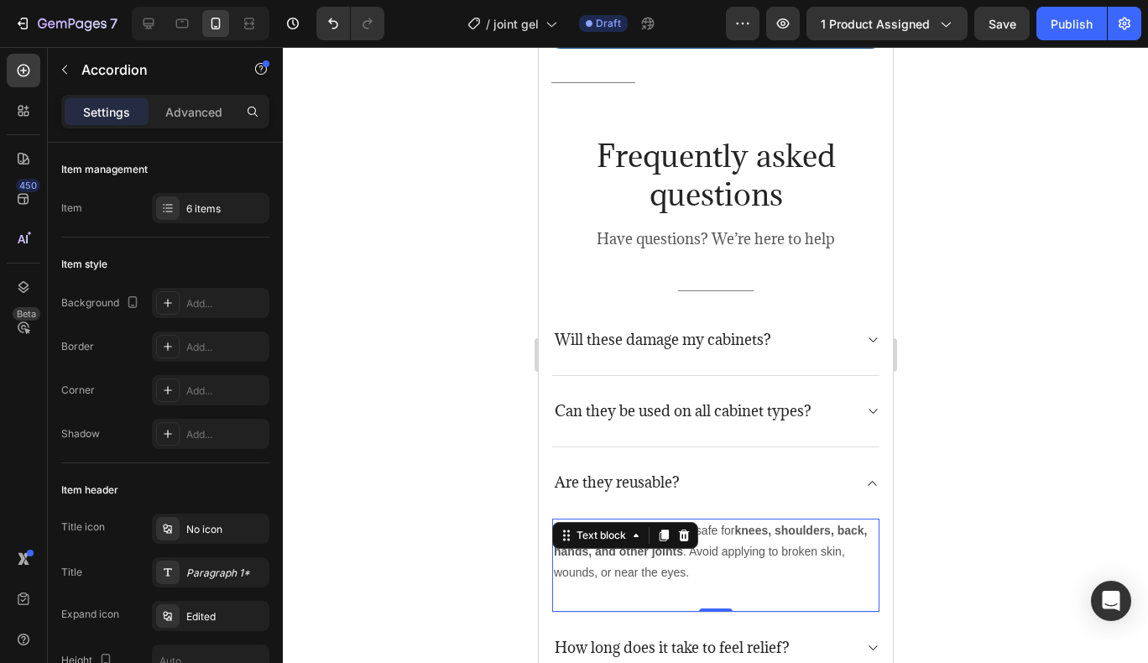
click at [760, 543] on p "Brevoral Joint Relief Gel is safe for knees, shoulders, back, hands, and other …" at bounding box center [715, 552] width 324 height 64
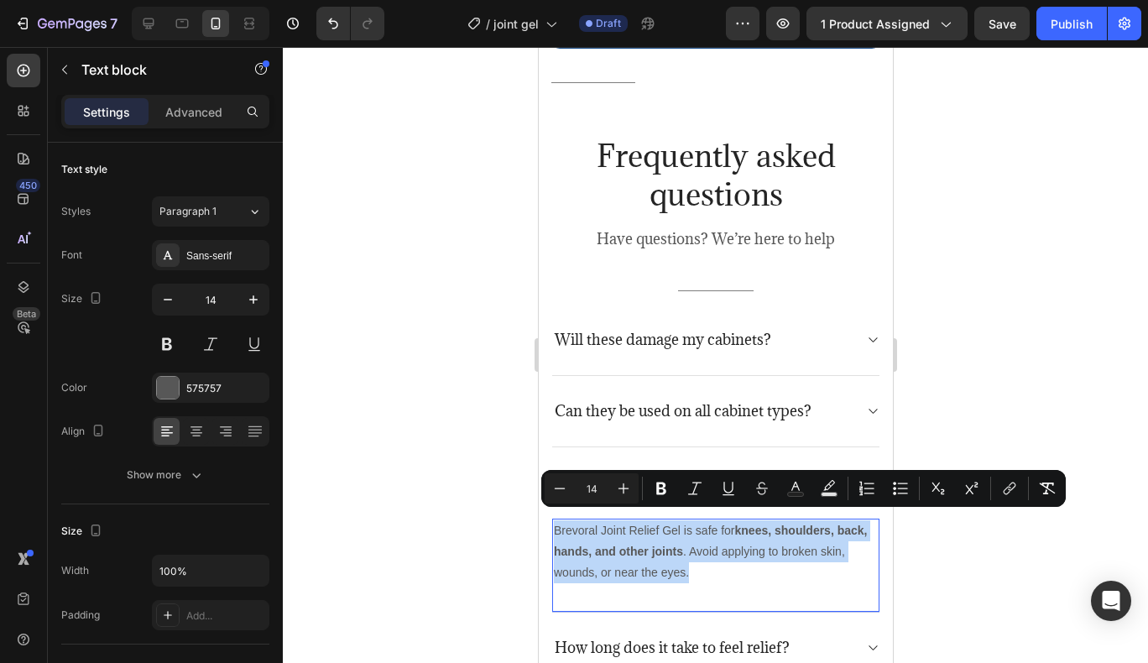
click at [753, 549] on p "Brevoral Joint Relief Gel is safe for knees, shoulders, back, hands, and other …" at bounding box center [715, 552] width 324 height 64
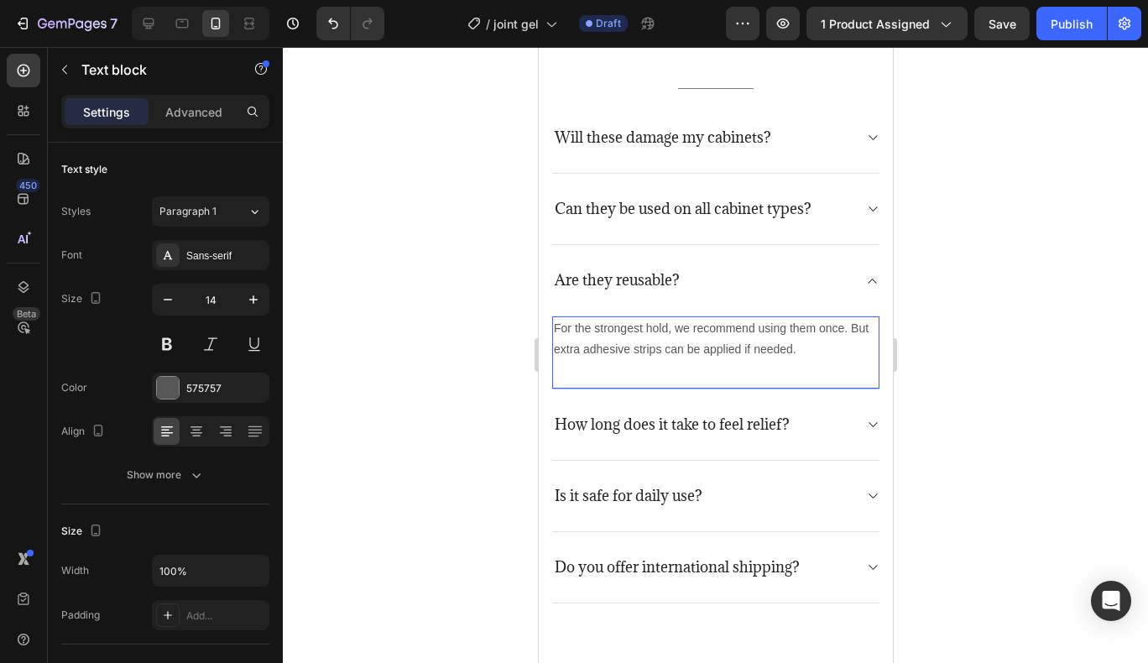
scroll to position [3644, 0]
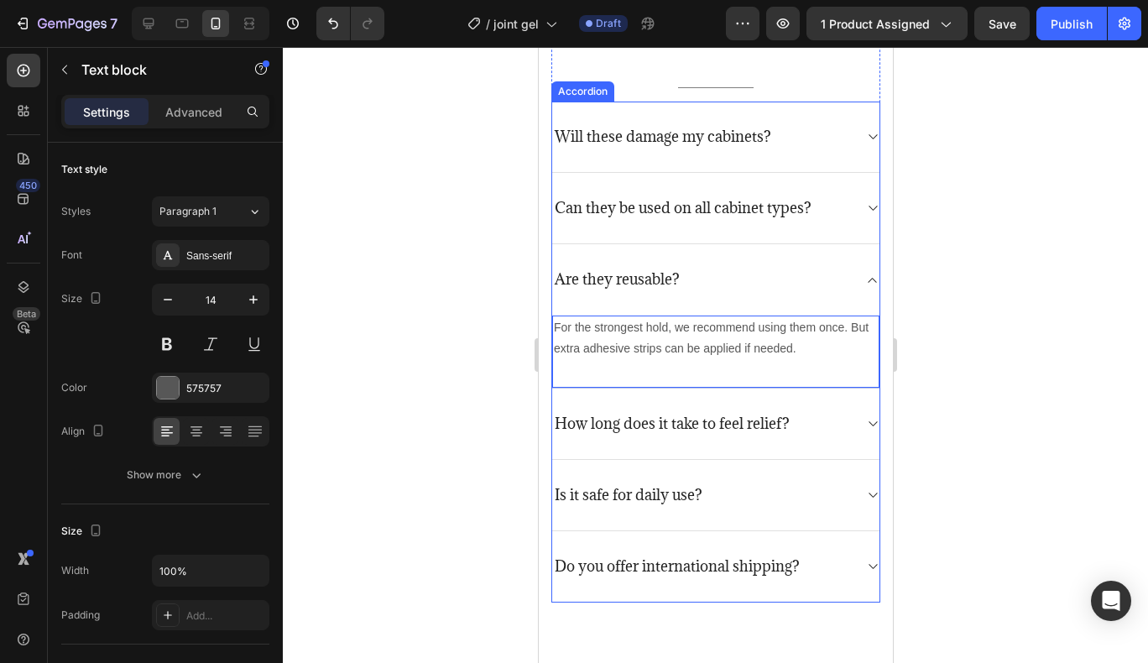
click at [820, 425] on div "How long does it take to feel relief?" at bounding box center [701, 423] width 300 height 23
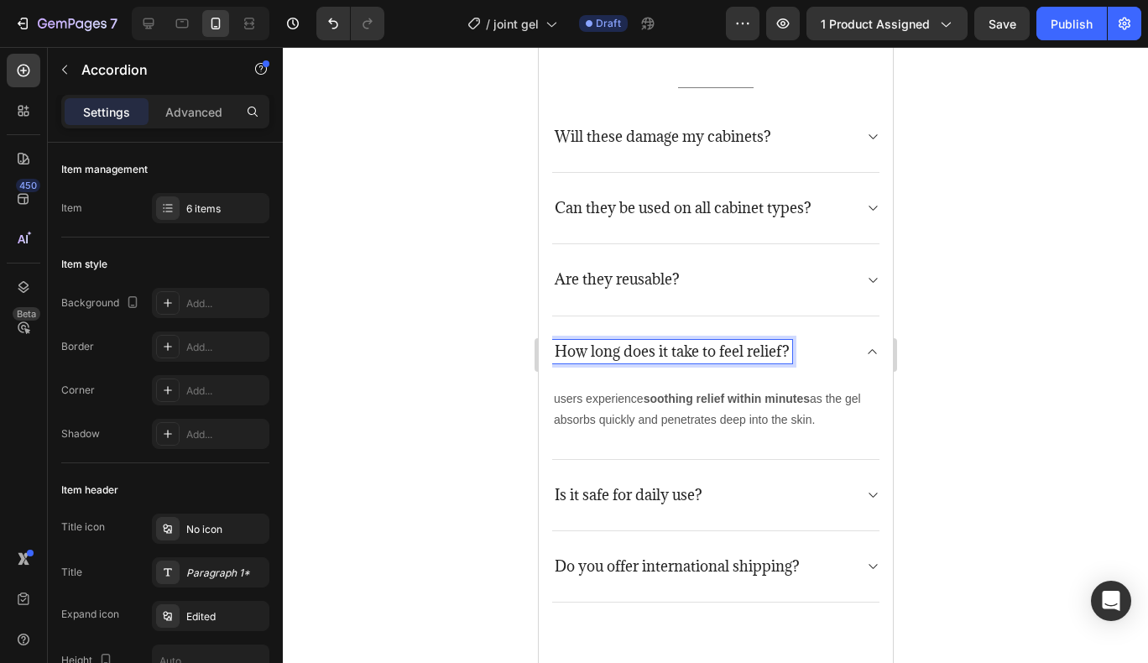
click at [758, 350] on p "How long does it take to feel relief?" at bounding box center [671, 351] width 235 height 18
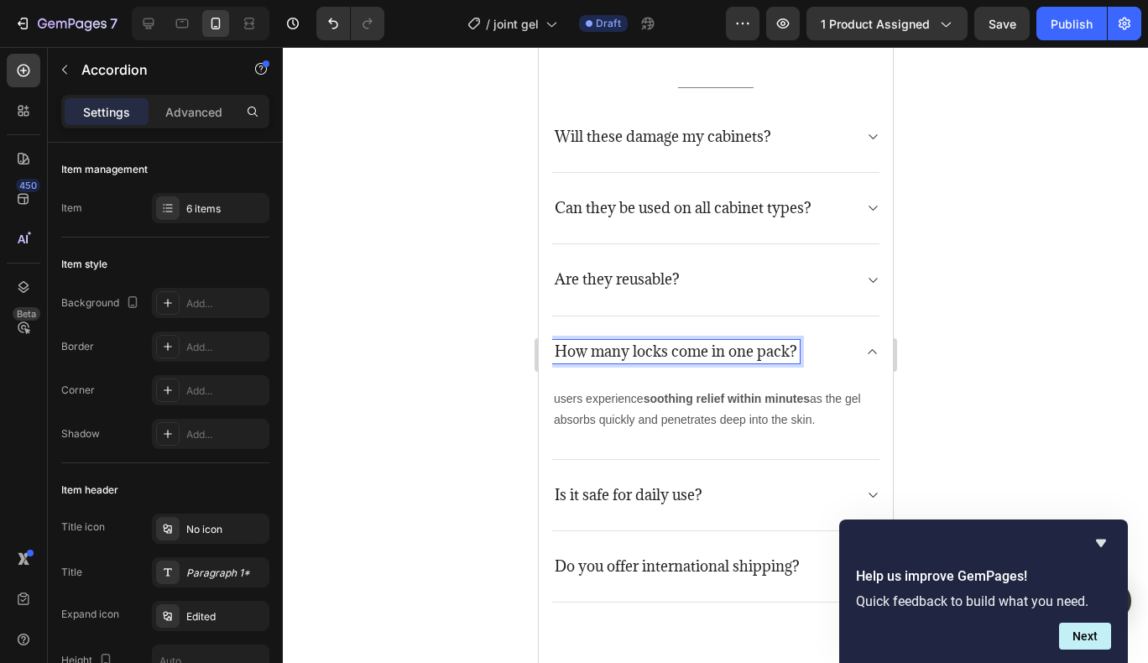
click at [774, 427] on p "users experience soothing relief within minutes as the gel absorbs quickly and …" at bounding box center [715, 409] width 324 height 42
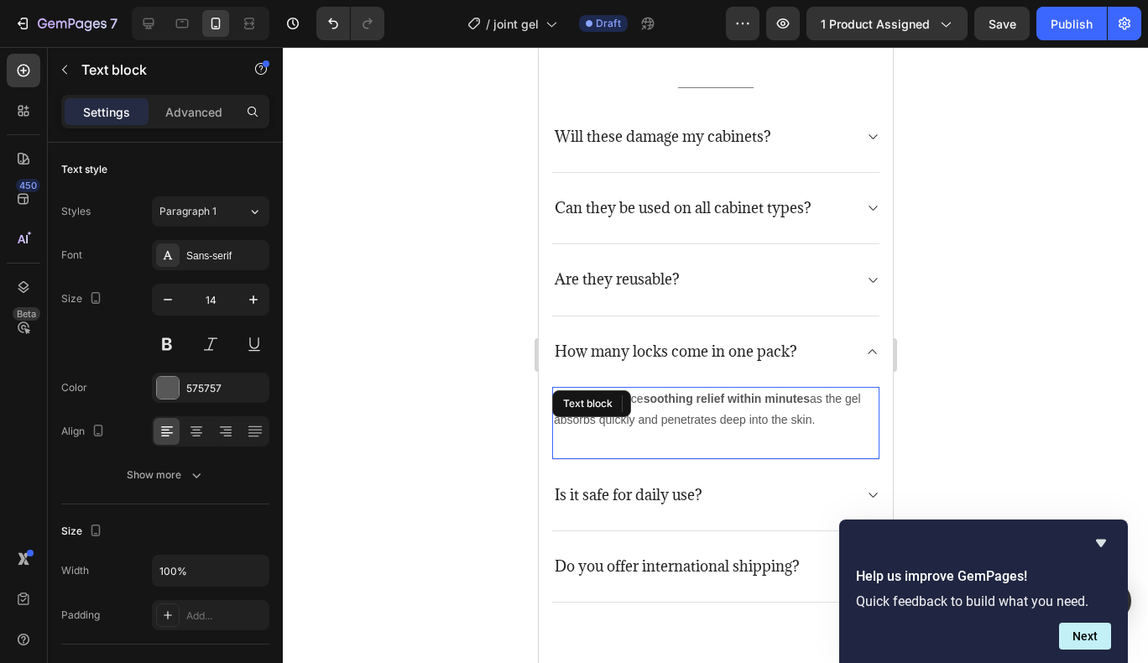
click at [791, 414] on p "users experience soothing relief within minutes as the gel absorbs quickly and …" at bounding box center [715, 409] width 324 height 42
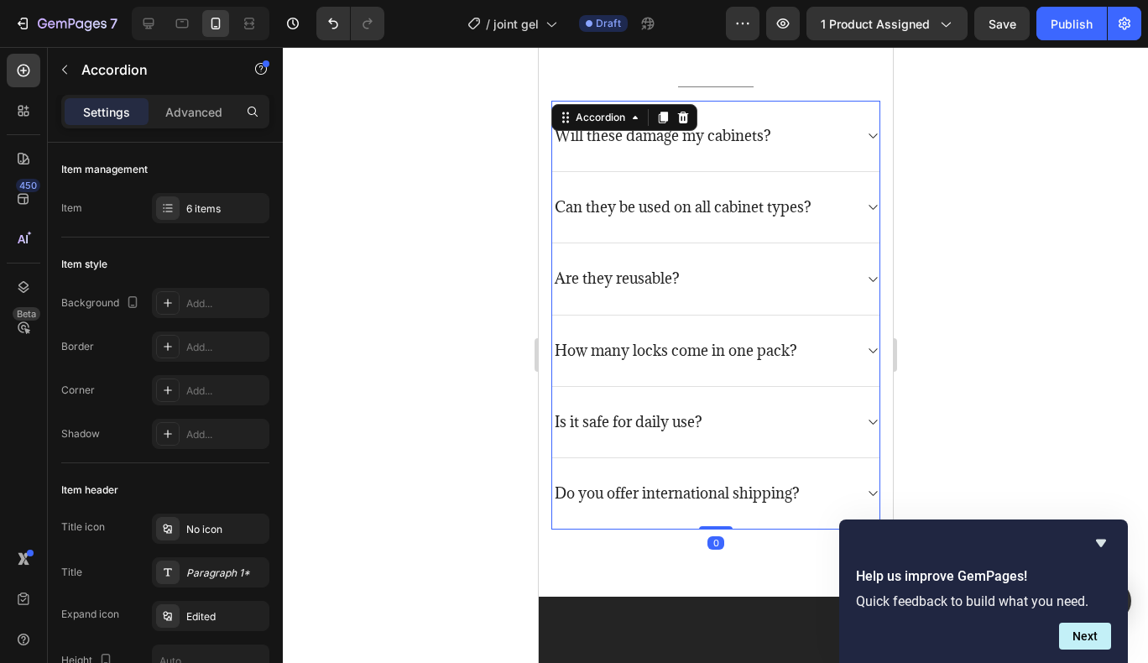
click at [791, 414] on div "Is it safe for daily use?" at bounding box center [714, 422] width 327 height 71
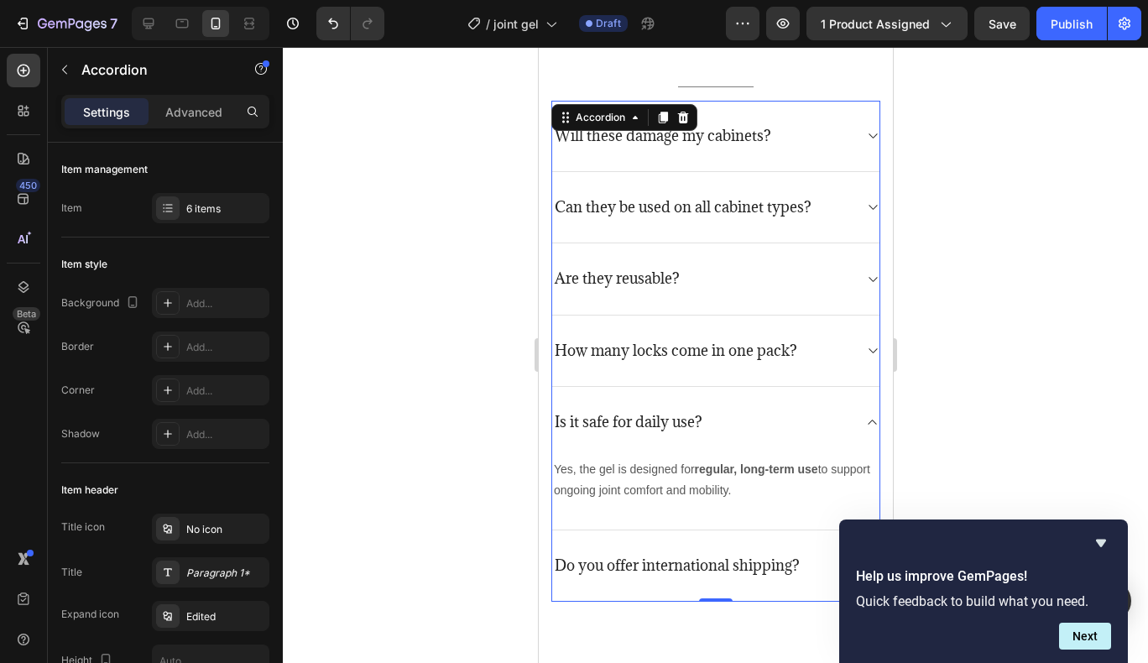
click at [865, 350] on icon at bounding box center [871, 350] width 13 height 13
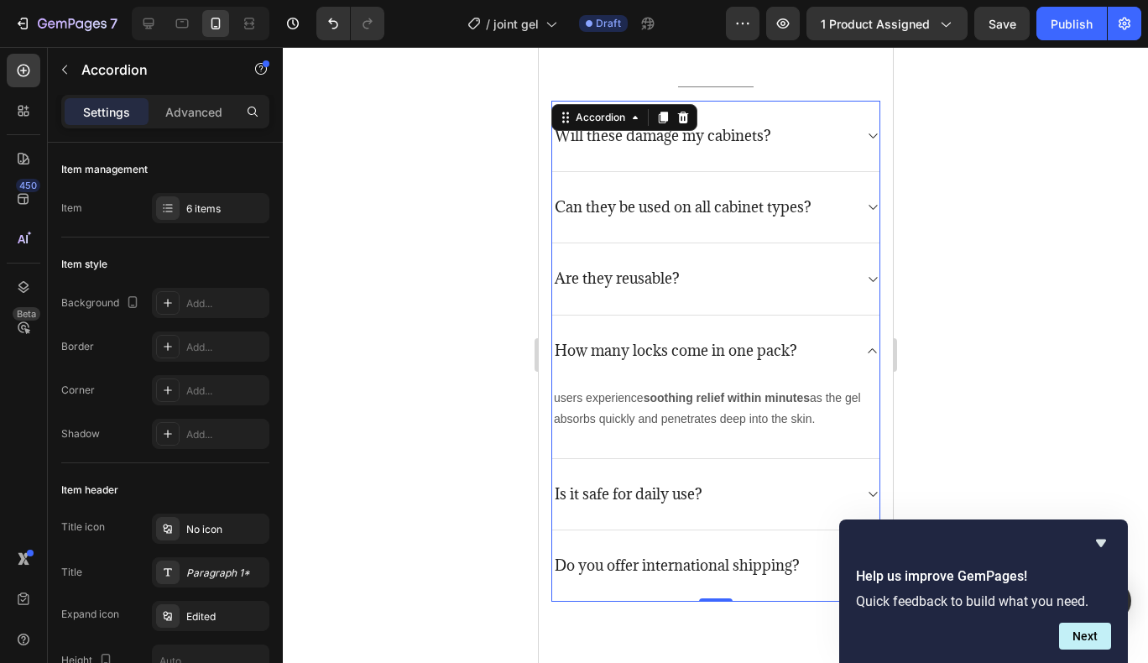
click at [865, 350] on icon at bounding box center [871, 350] width 13 height 13
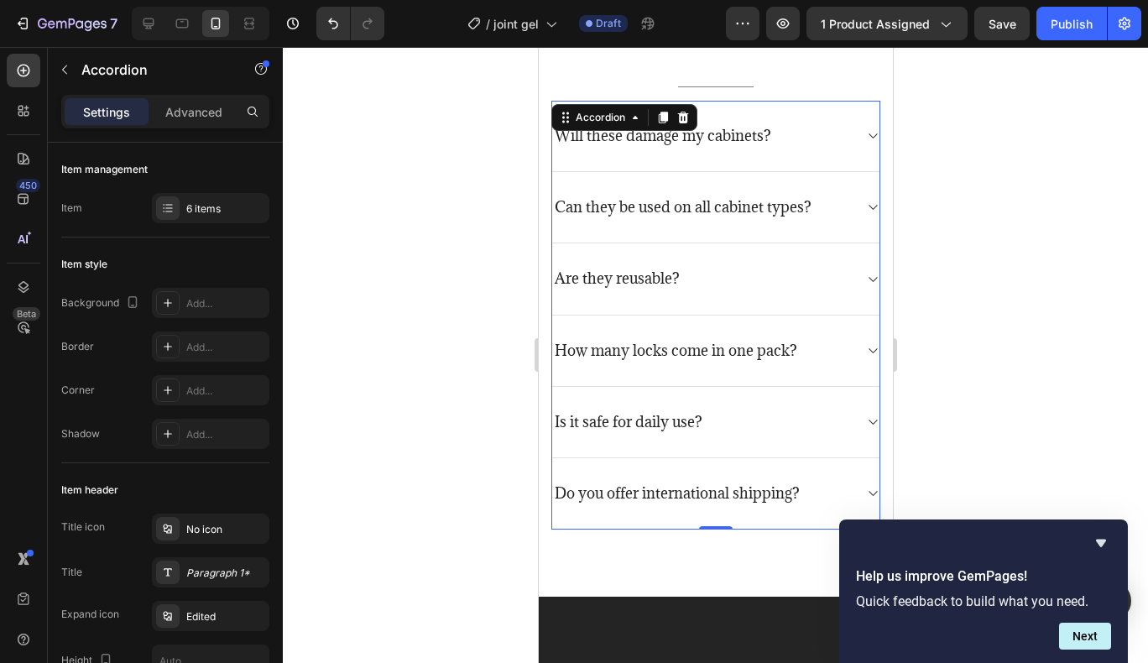
click at [865, 351] on icon at bounding box center [871, 350] width 13 height 13
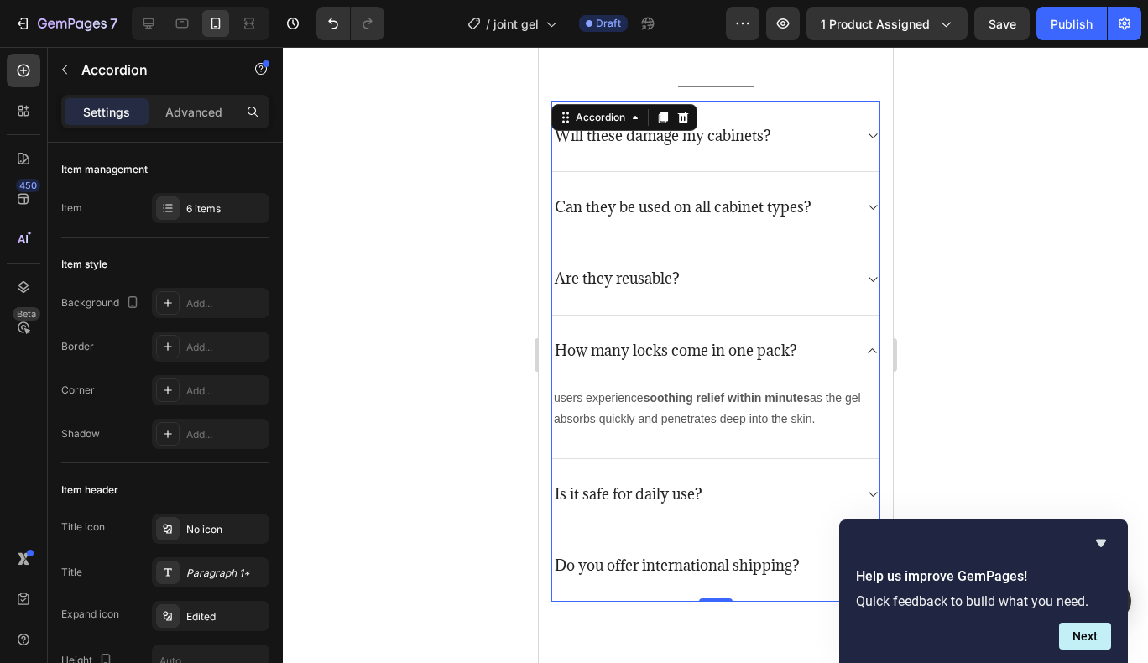
click at [865, 351] on icon at bounding box center [871, 350] width 13 height 13
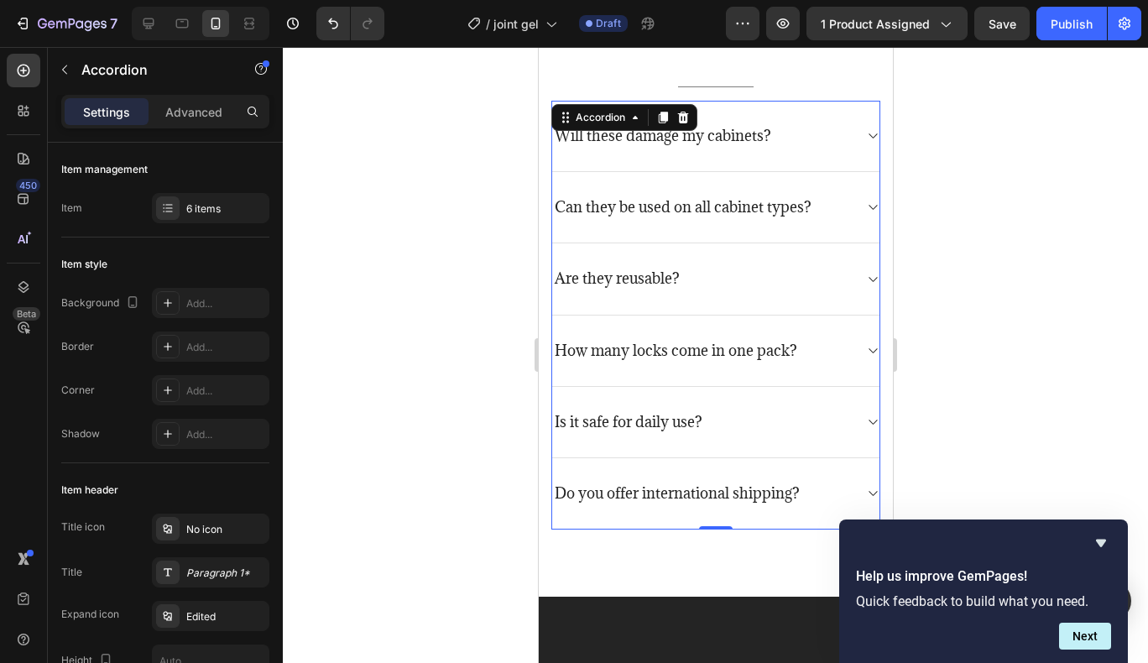
click at [865, 351] on icon at bounding box center [871, 350] width 13 height 13
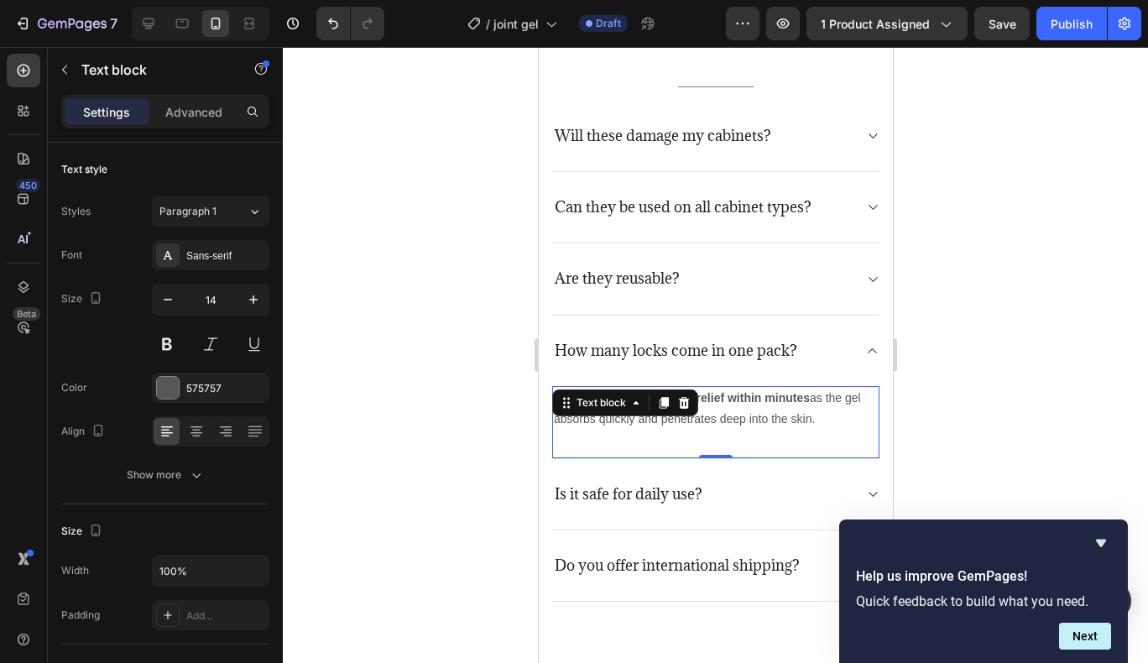
click at [753, 413] on p "users experience soothing relief within minutes as the gel absorbs quickly and …" at bounding box center [715, 409] width 324 height 42
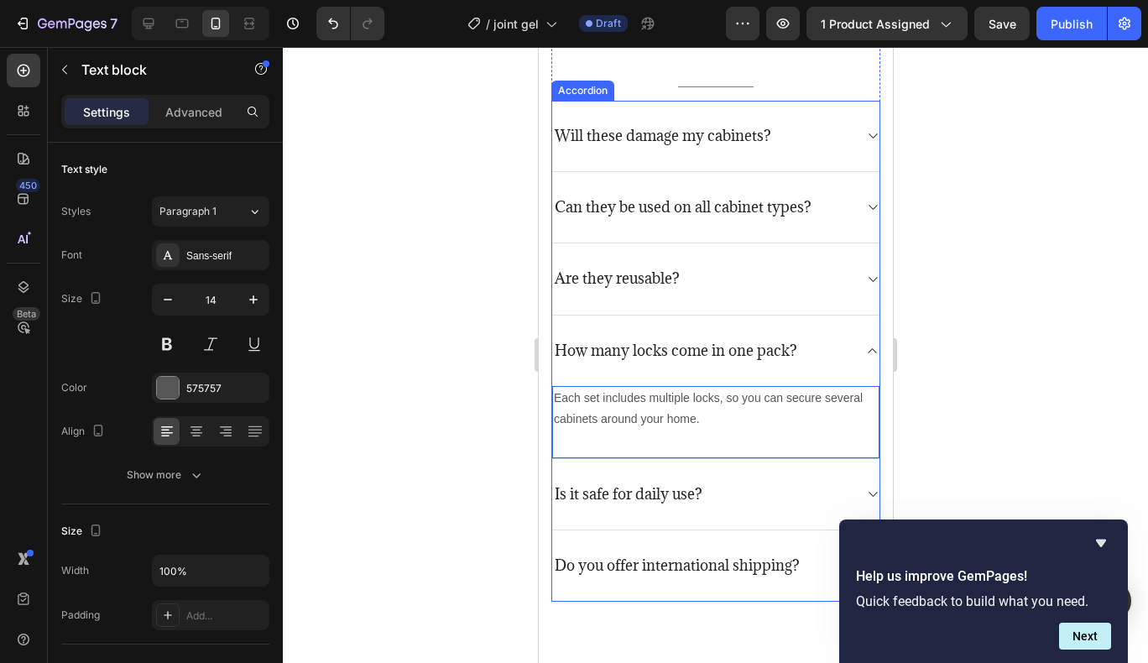
click at [696, 497] on p "Is it safe for daily use?" at bounding box center [628, 494] width 148 height 18
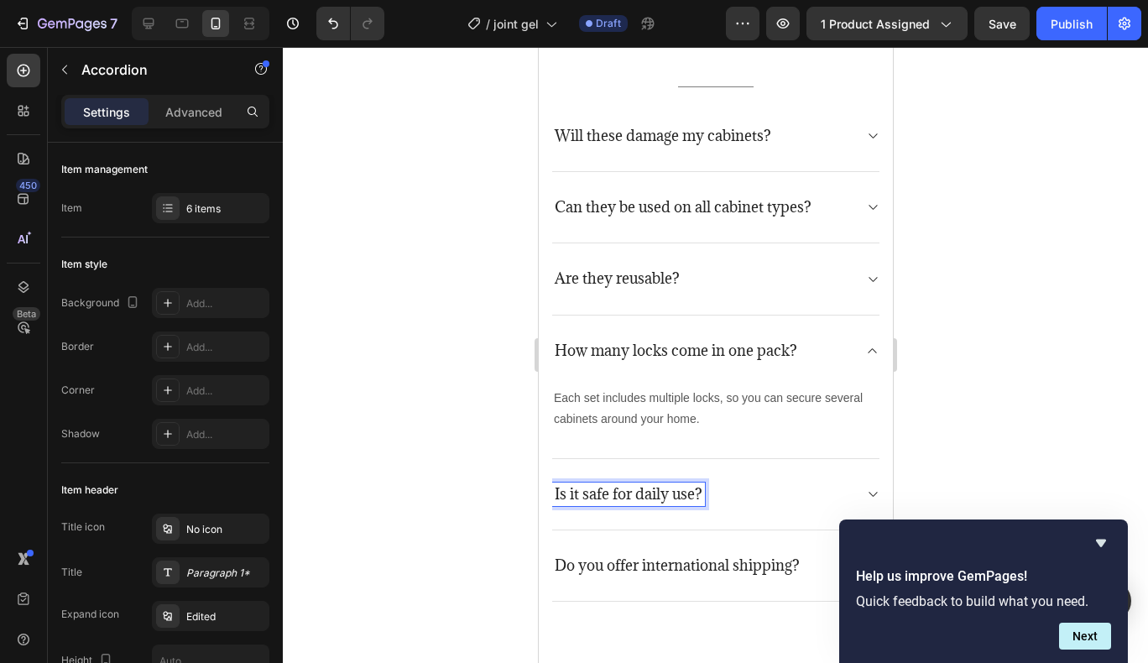
click at [696, 497] on p "Is it safe for daily use?" at bounding box center [628, 494] width 148 height 18
click at [865, 492] on icon at bounding box center [871, 493] width 13 height 13
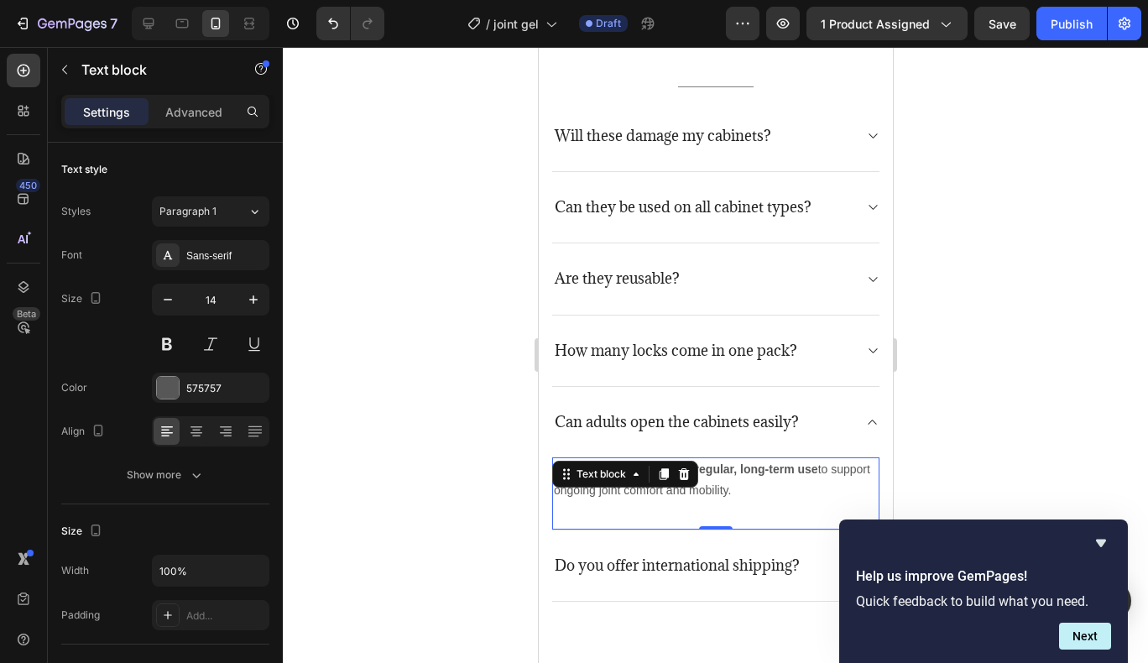
click at [792, 505] on div "Yes, the gel is designed for regular, long-term use to support ongoing joint co…" at bounding box center [714, 493] width 327 height 73
click at [779, 498] on p "Yes, the gel is designed for regular, long-term use to support ongoing joint co…" at bounding box center [715, 480] width 324 height 42
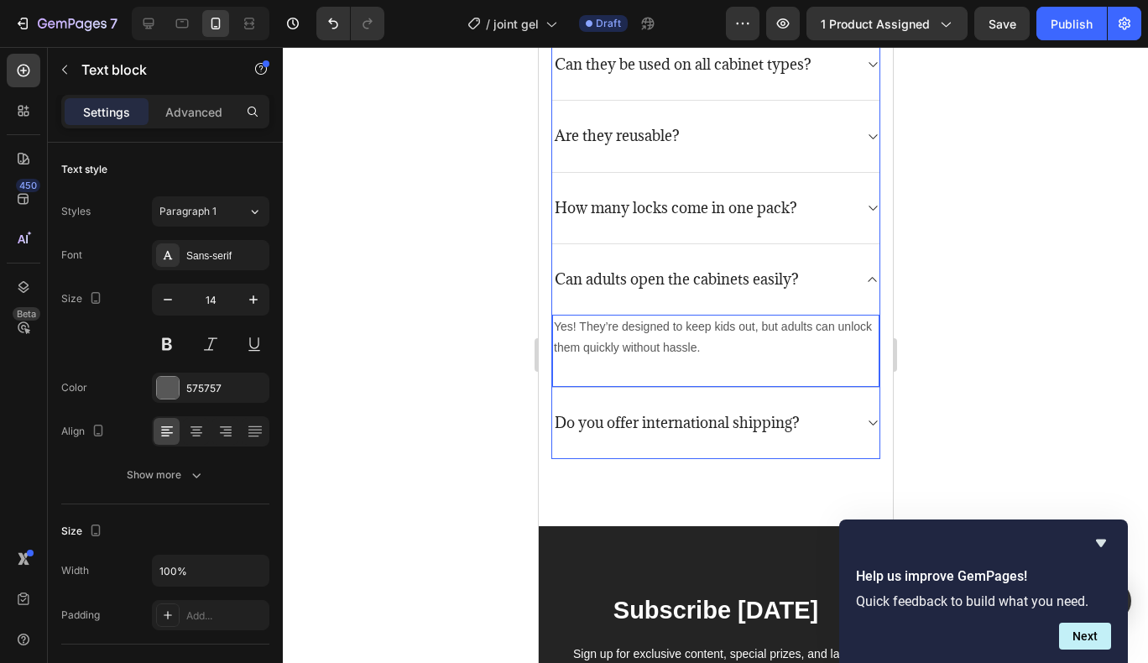
click at [785, 435] on div "Do you offer international shipping?" at bounding box center [714, 423] width 327 height 71
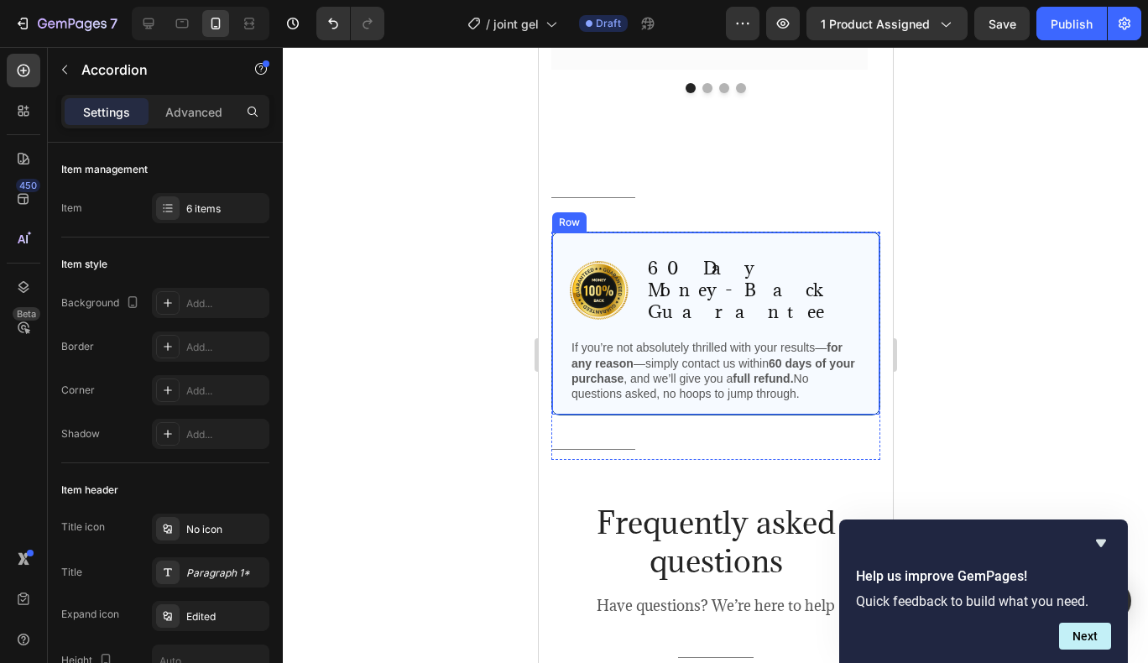
scroll to position [3079, 0]
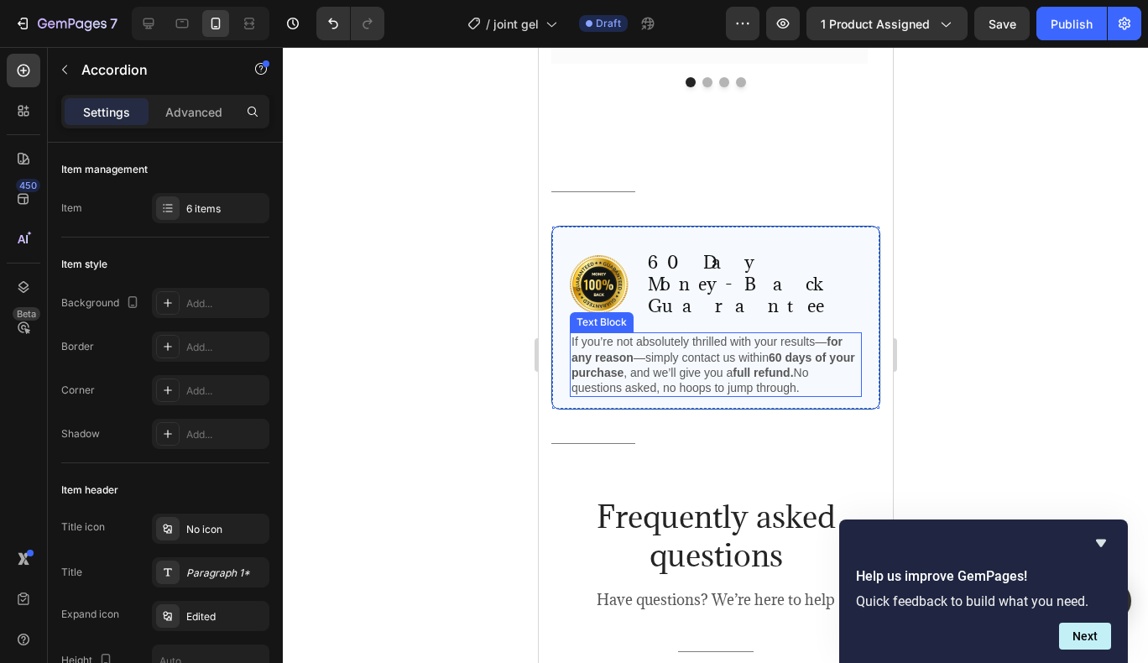
click at [809, 347] on p "If you’re not absolutely thrilled with your results— for any reason —simply con…" at bounding box center [715, 364] width 289 height 61
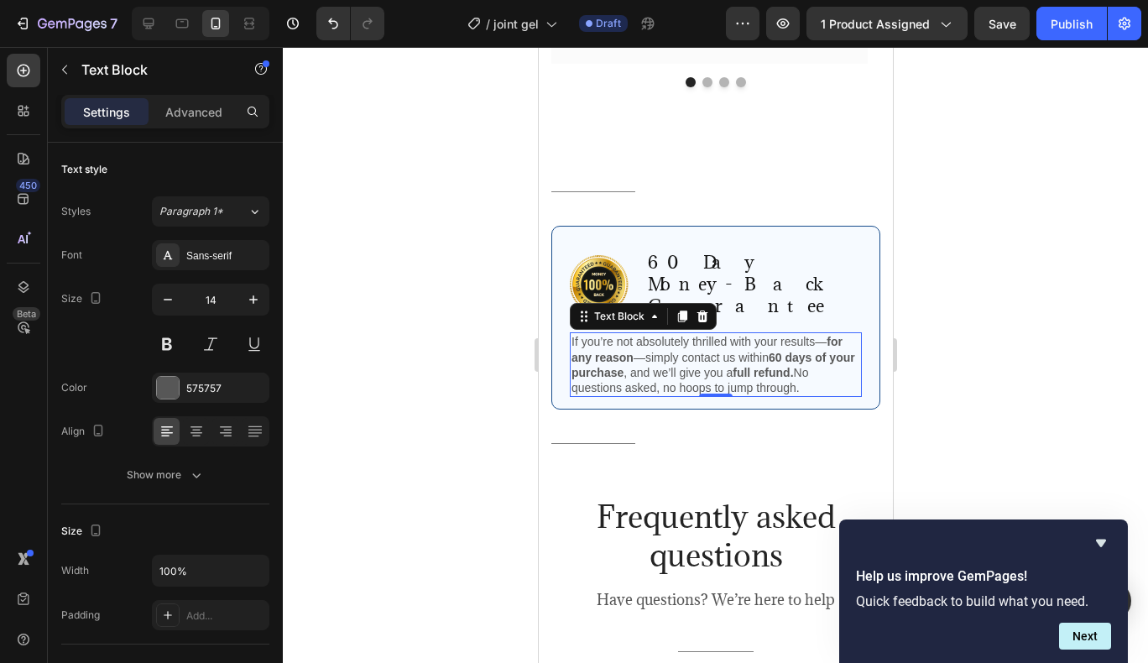
click at [809, 347] on p "If you’re not absolutely thrilled with your results— for any reason —simply con…" at bounding box center [715, 364] width 289 height 61
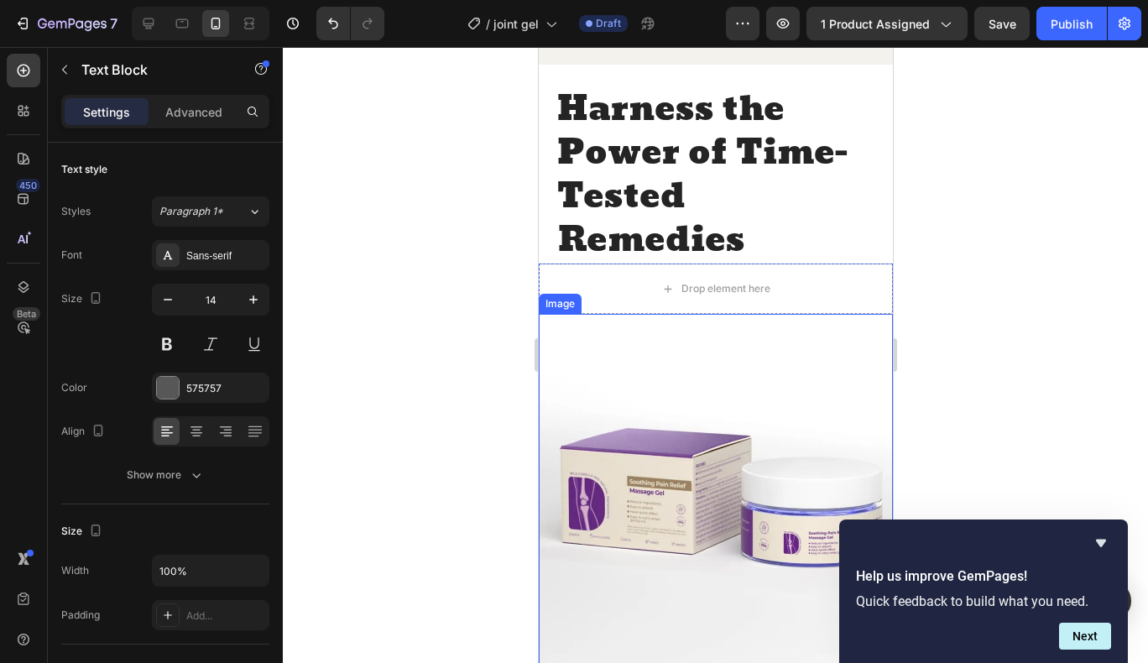
scroll to position [1948, 0]
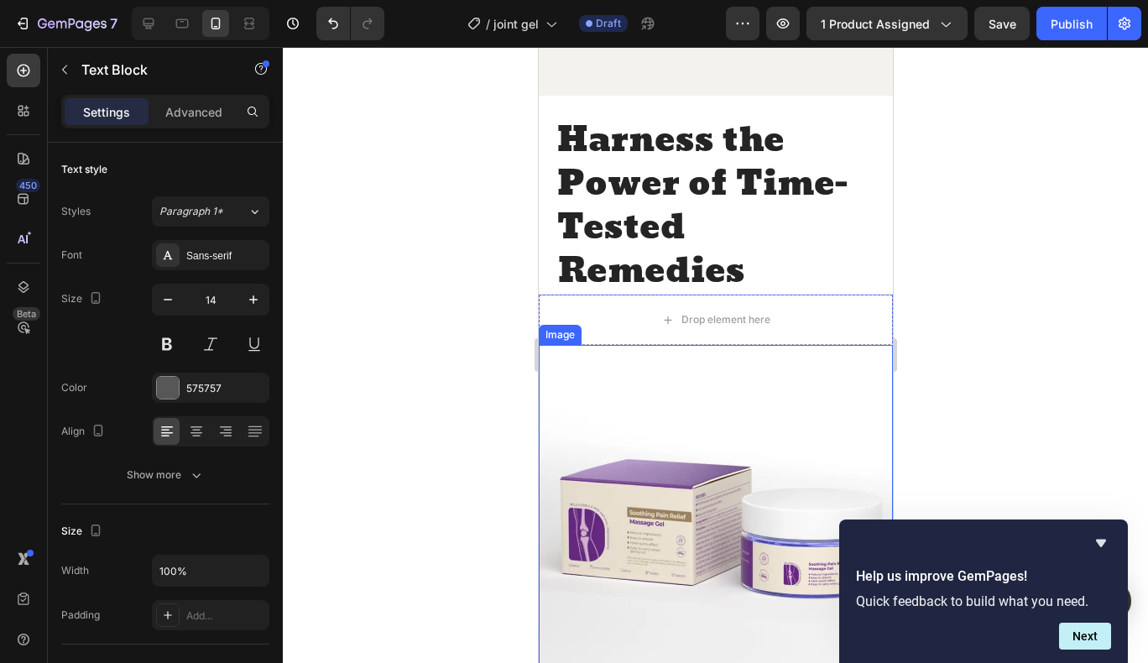
click at [786, 421] on img at bounding box center [715, 522] width 354 height 354
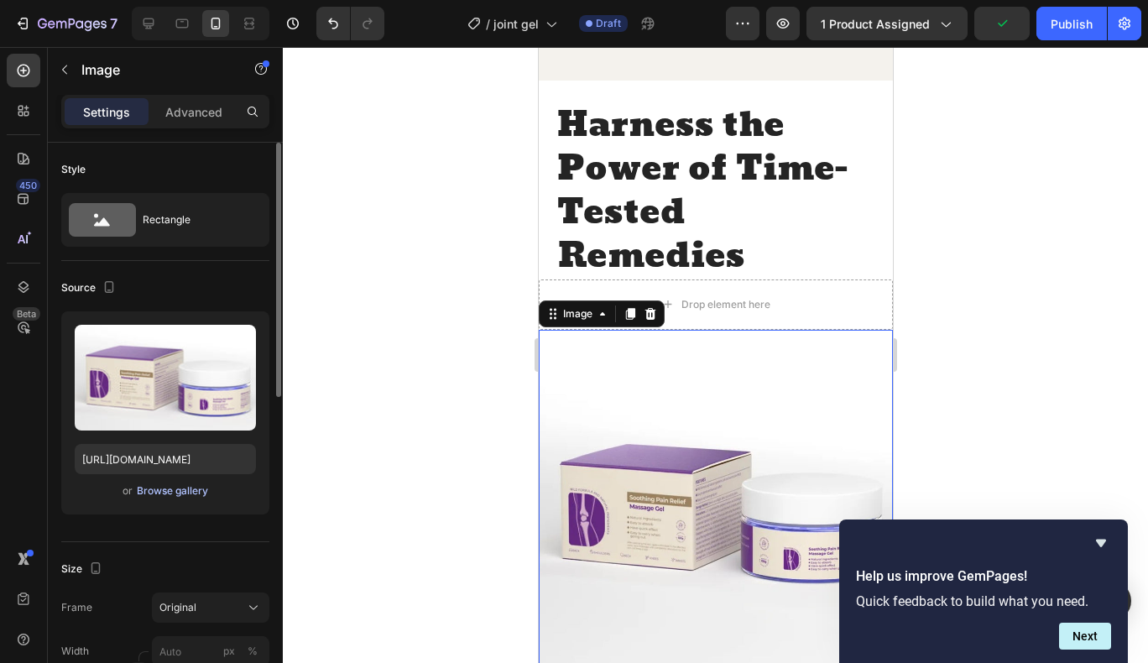
click at [189, 489] on div "Browse gallery" at bounding box center [172, 490] width 71 height 15
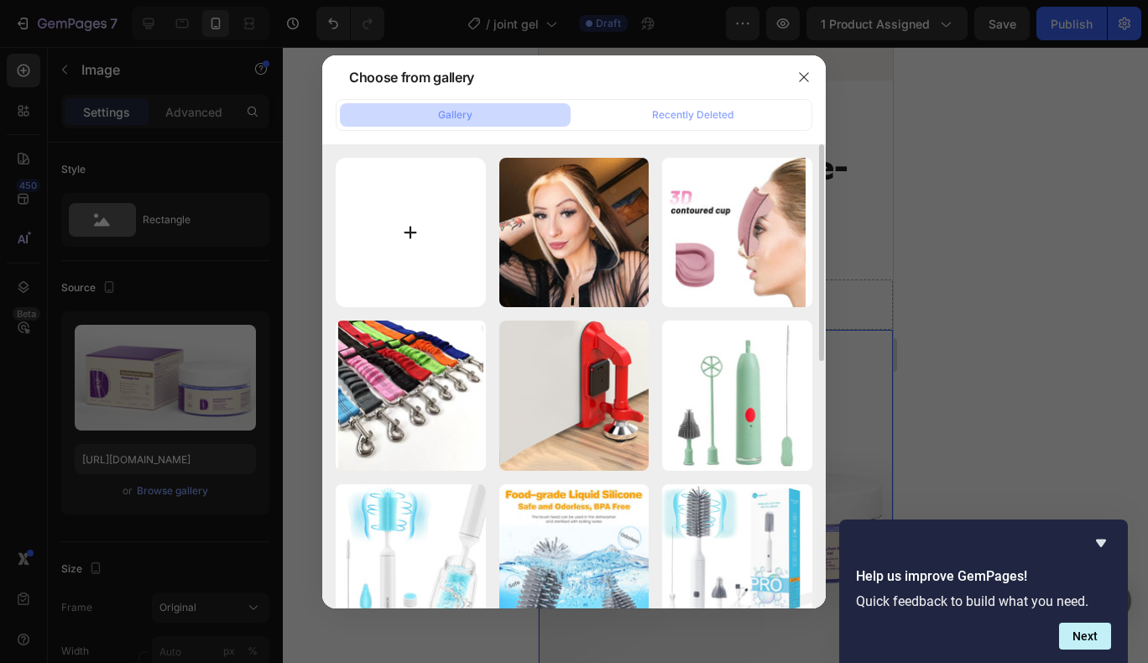
click at [409, 234] on input "file" at bounding box center [411, 233] width 150 height 150
type input "C:\fakepath\Magnetic-Cabinets-Locks-Baby-20-2-Pack-for-Baby-Proof-Cabinets-Chil…"
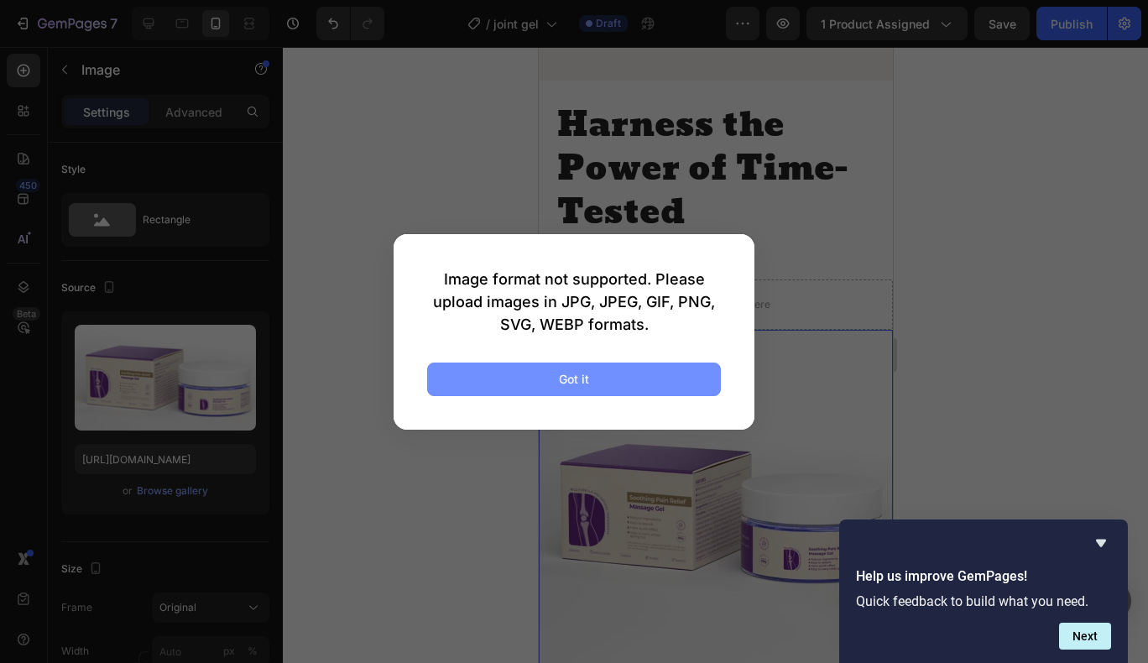
click at [563, 369] on button "Got it" at bounding box center [574, 379] width 294 height 34
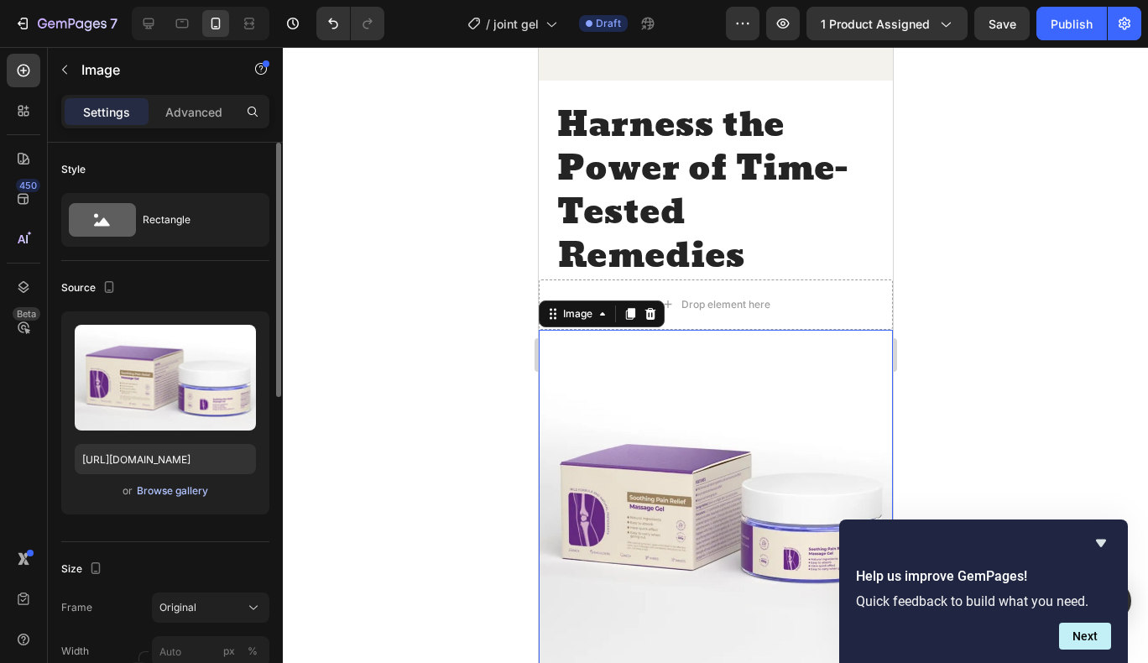
click at [188, 490] on div "Browse gallery" at bounding box center [172, 490] width 71 height 15
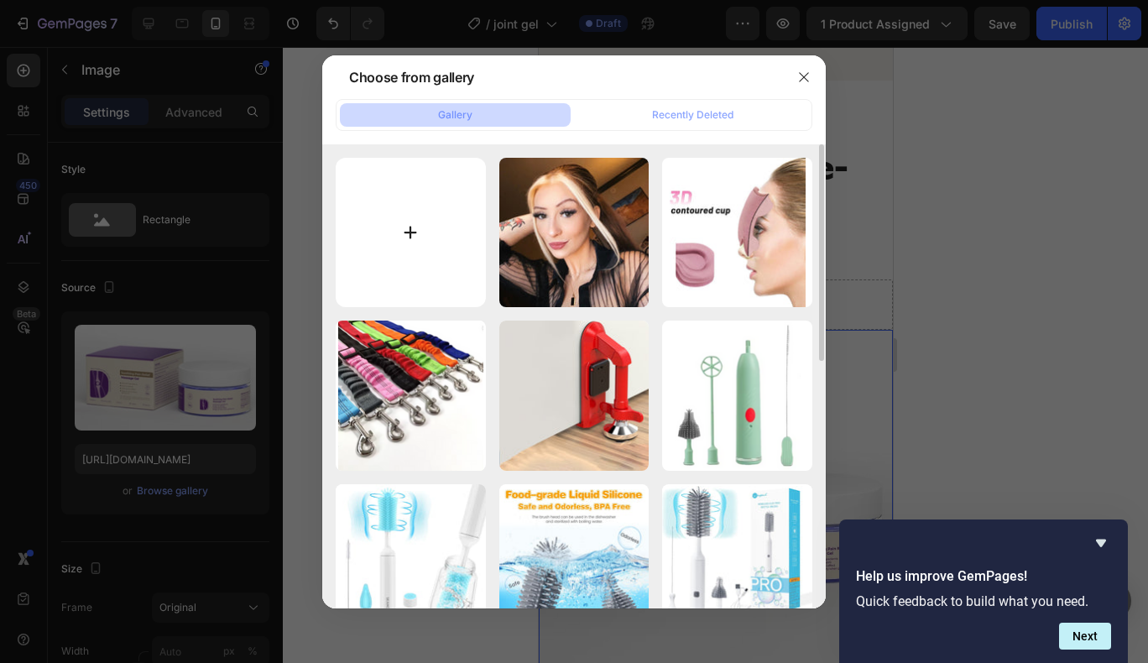
click at [424, 248] on input "file" at bounding box center [411, 233] width 150 height 150
type input "C:\fakepath\H83d03092bb15468eb2fa0ca7b6f4c5bdA.jpg_220x220q75.jpg_.avif"
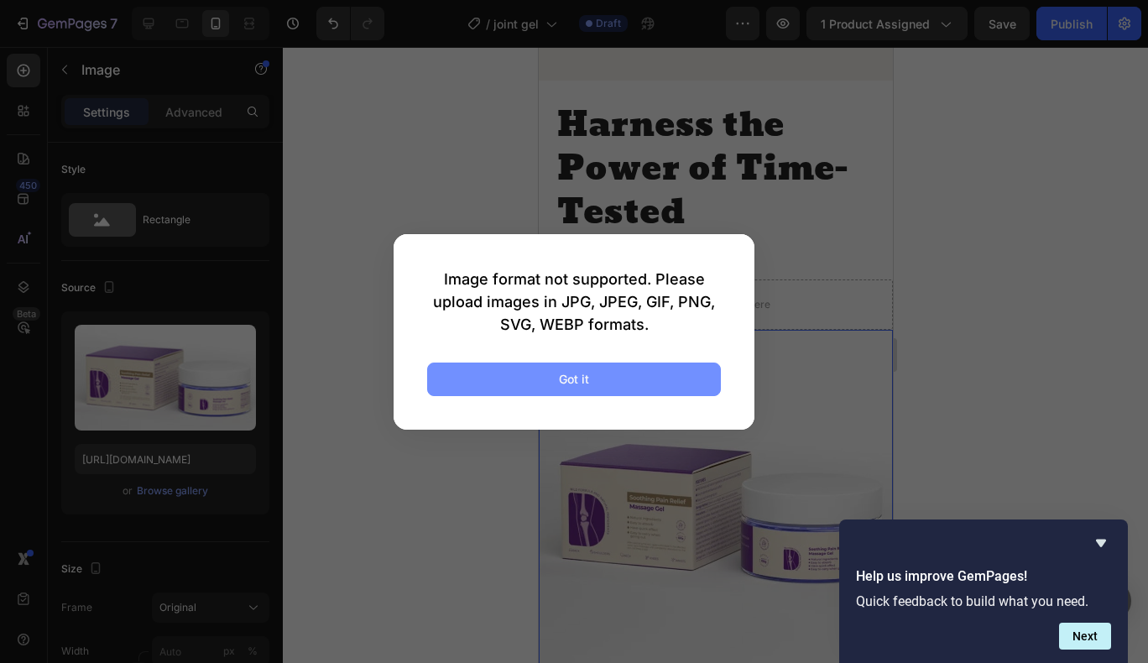
click at [538, 373] on button "Got it" at bounding box center [574, 379] width 294 height 34
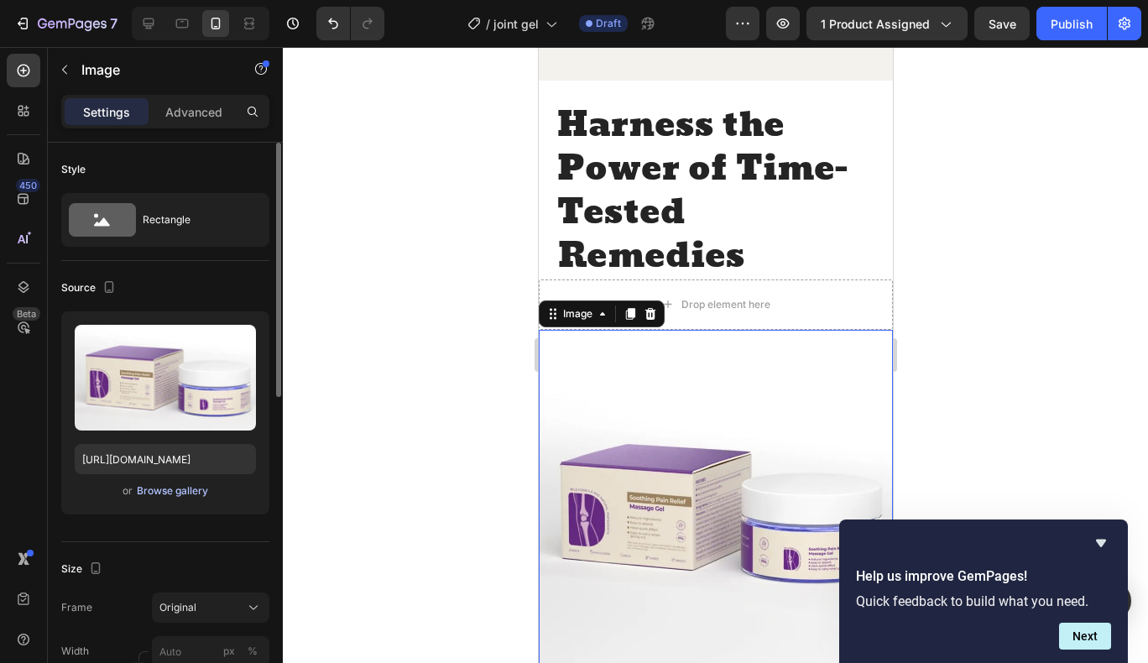
click at [183, 486] on div "Browse gallery" at bounding box center [172, 490] width 71 height 15
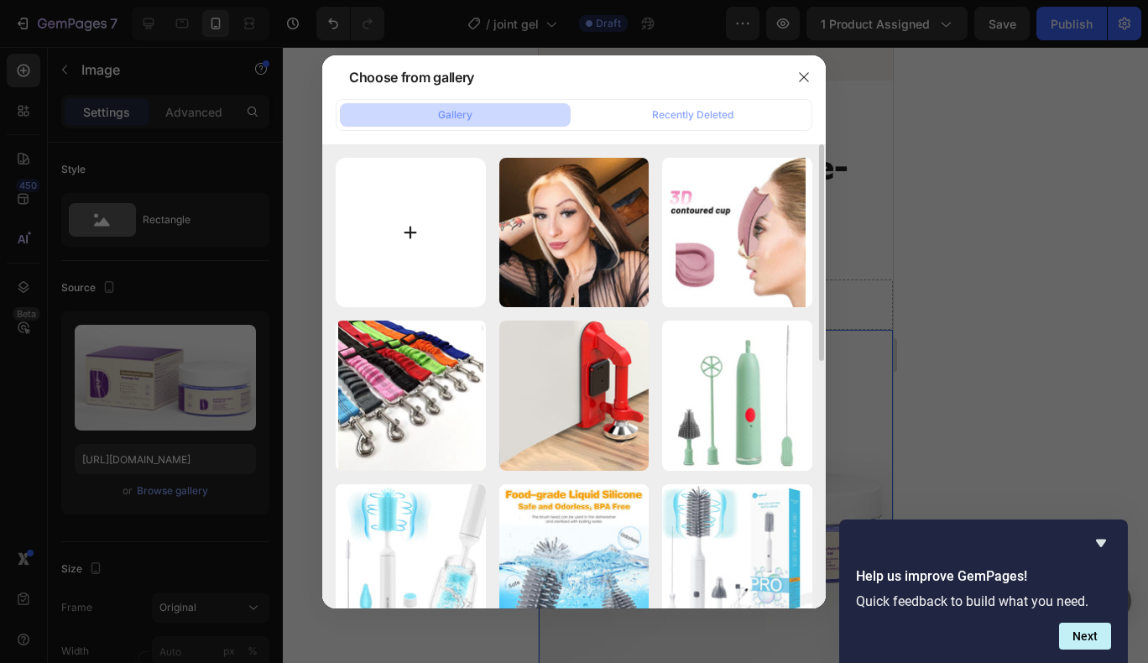
click at [404, 230] on input "file" at bounding box center [411, 233] width 150 height 150
type input "C:\fakepath\Screenshot [DATE] 020616.png"
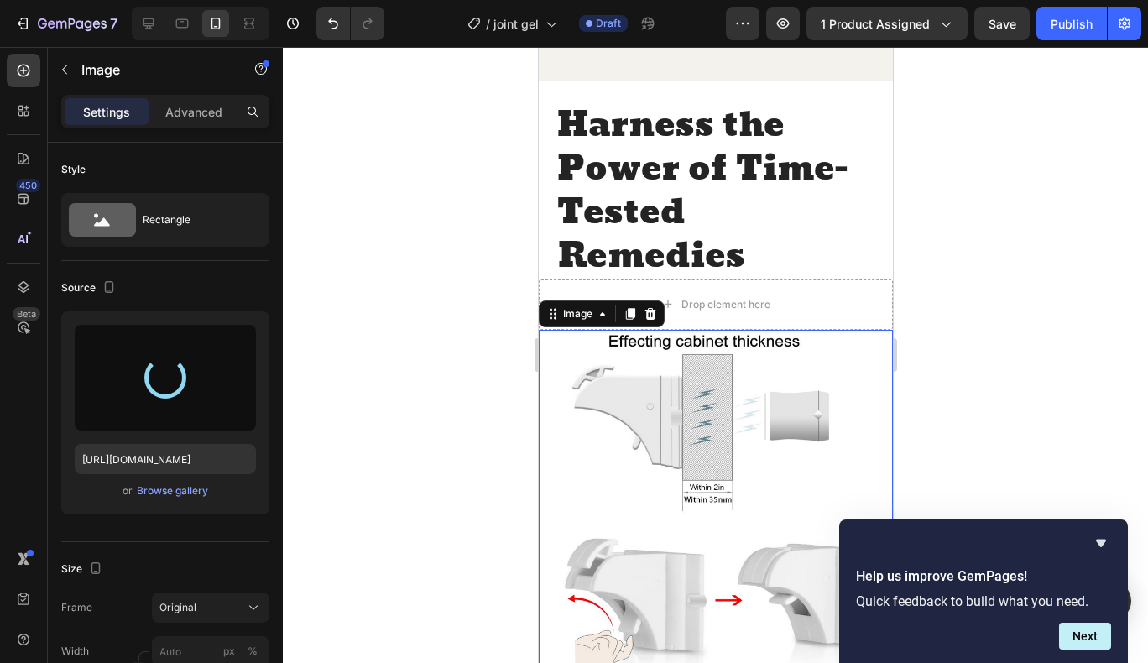
type input "[URL][DOMAIN_NAME]"
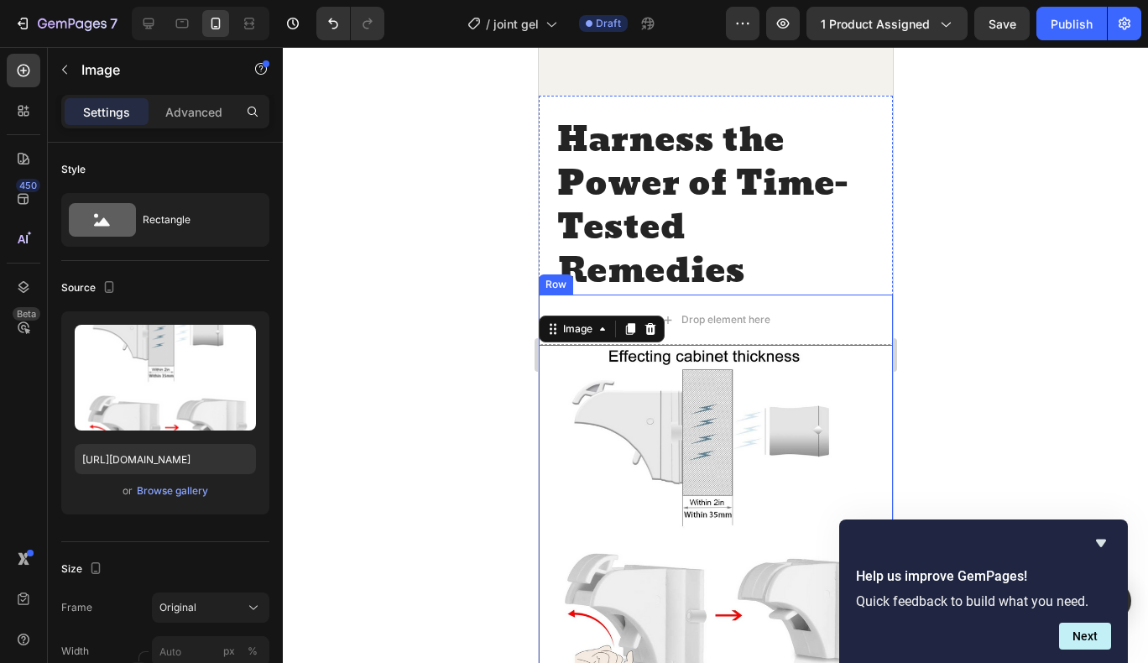
scroll to position [2089, 0]
